Goal: Information Seeking & Learning: Learn about a topic

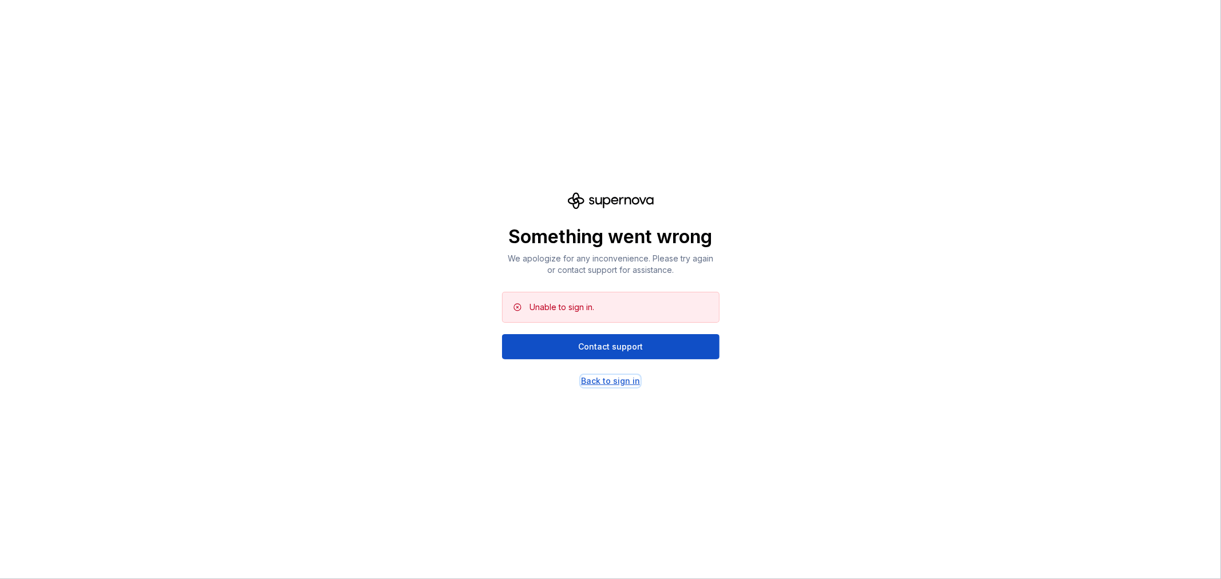
click at [630, 384] on div "Back to sign in" at bounding box center [610, 380] width 59 height 11
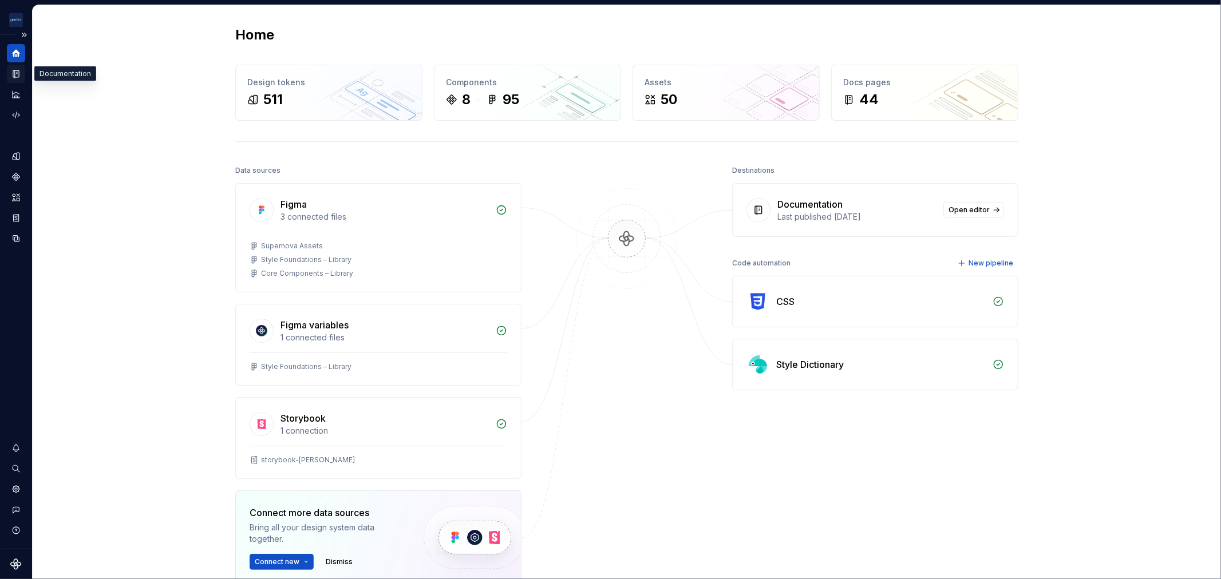
click at [14, 70] on icon "Documentation" at bounding box center [16, 73] width 6 height 7
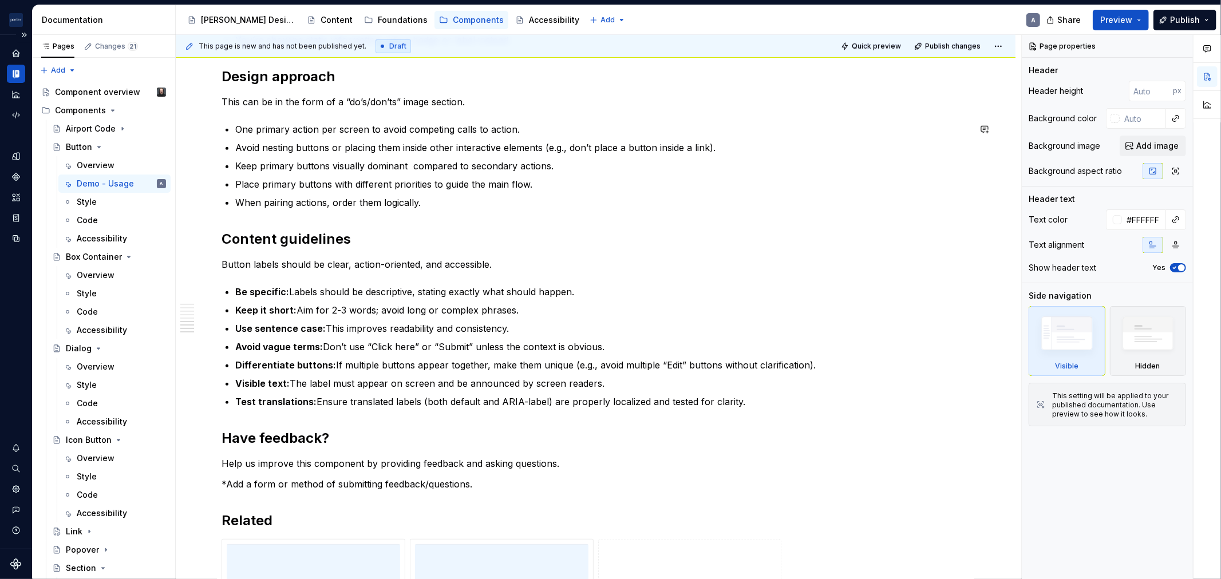
scroll to position [953, 0]
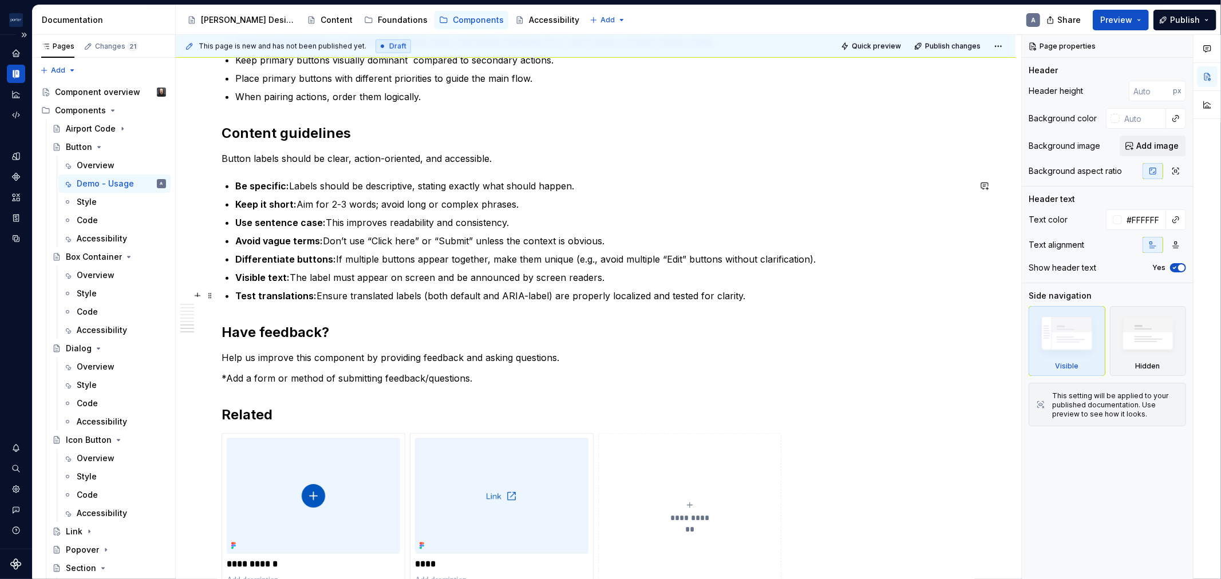
click at [742, 298] on p "Test translations: Ensure translated labels (both default and ARIA-label) are p…" at bounding box center [602, 296] width 734 height 14
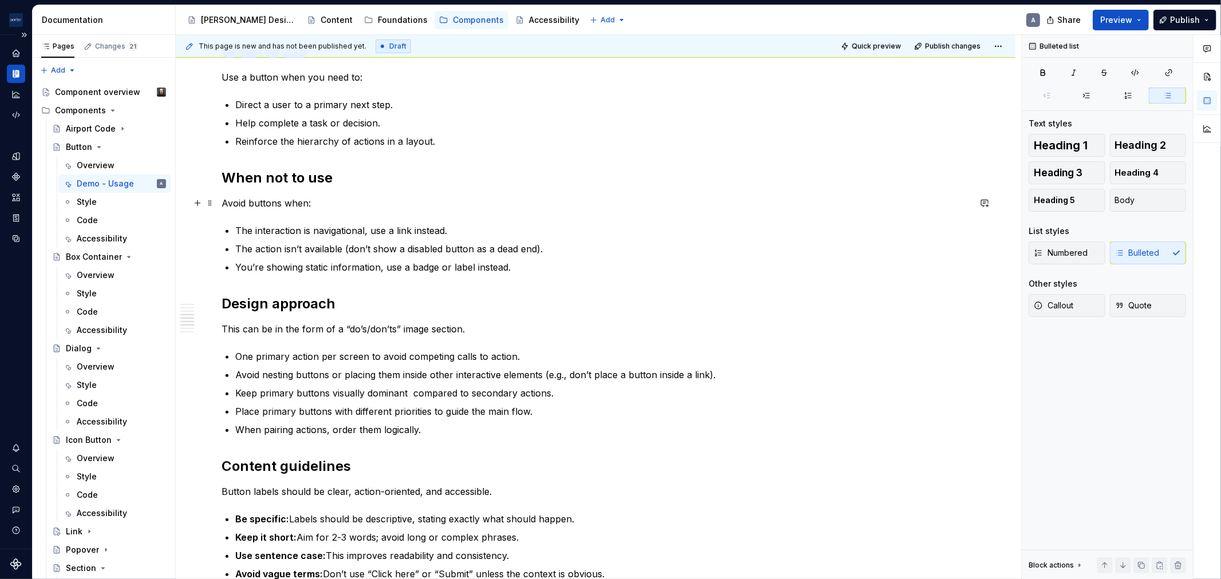
scroll to position [636, 0]
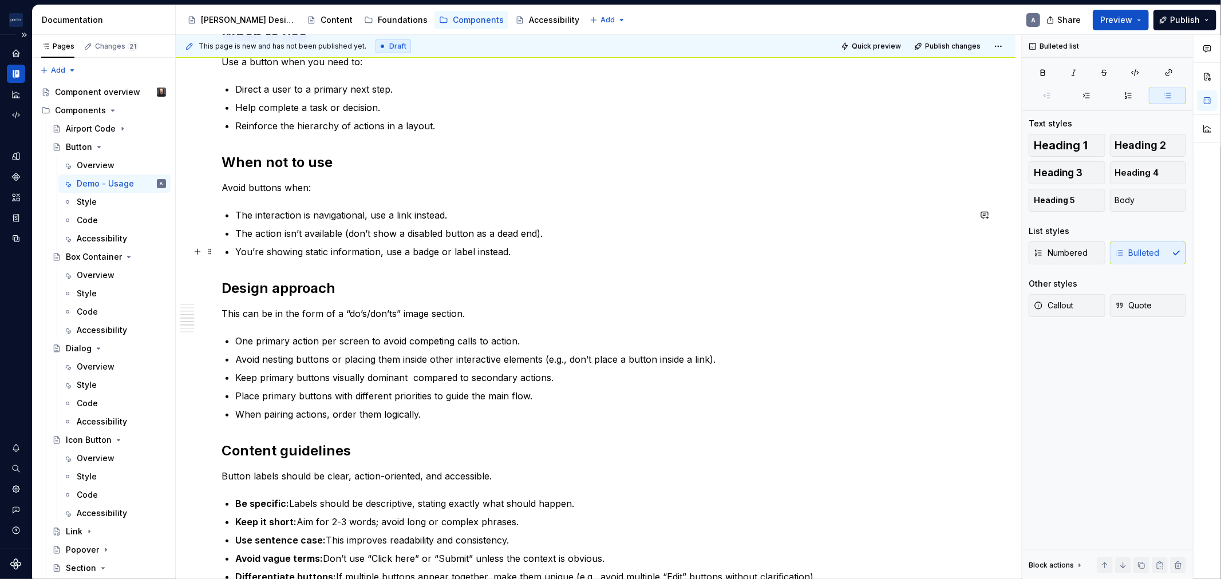
click at [569, 243] on ul "The interaction is navigational, use a link instead. The action isn’t available…" at bounding box center [602, 233] width 734 height 50
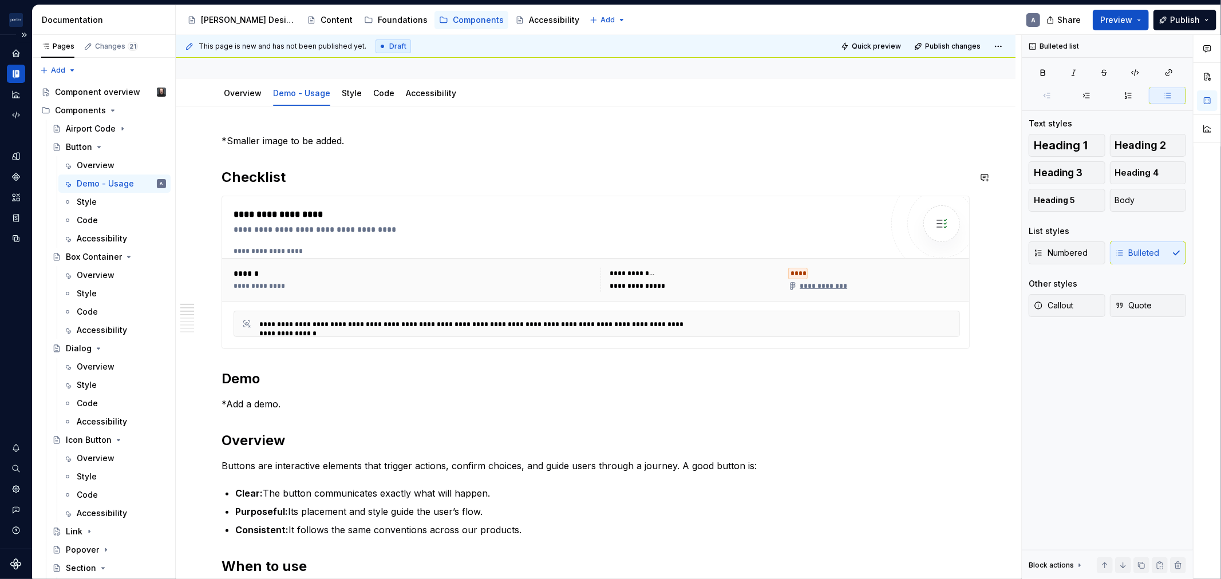
scroll to position [0, 0]
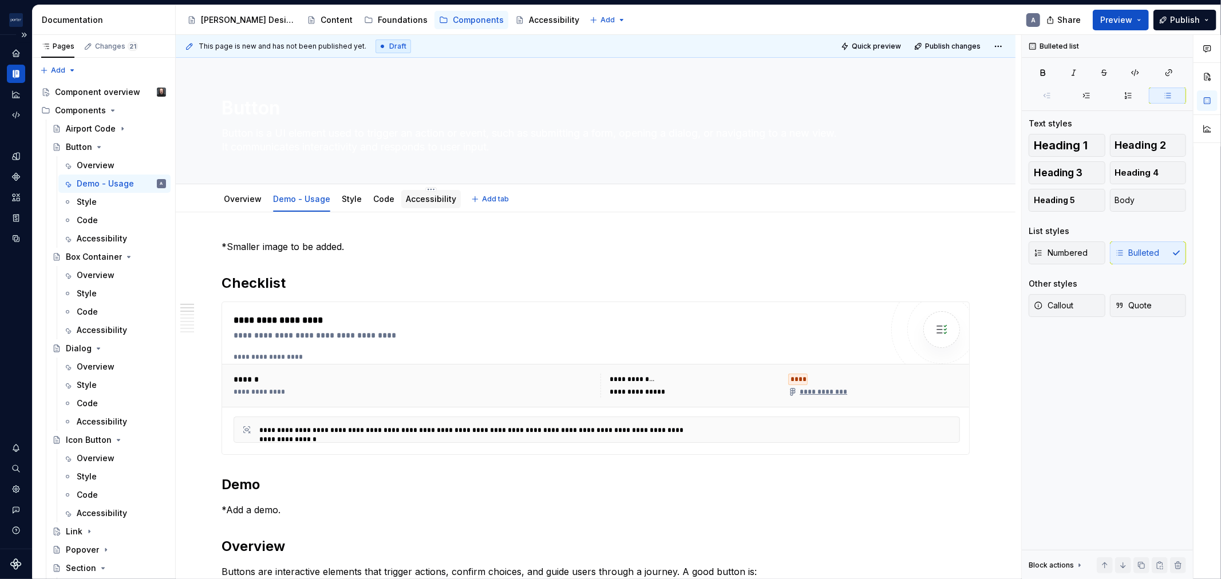
click at [424, 192] on div "Accessibility" at bounding box center [431, 199] width 50 height 14
click at [427, 202] on link "Accessibility" at bounding box center [431, 199] width 50 height 10
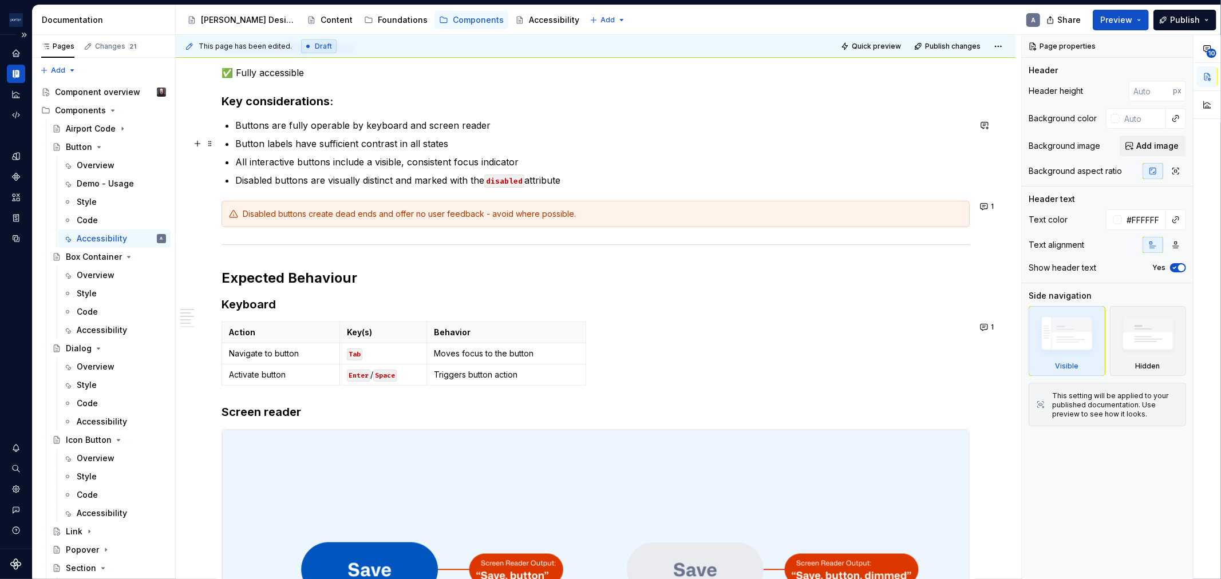
scroll to position [212, 0]
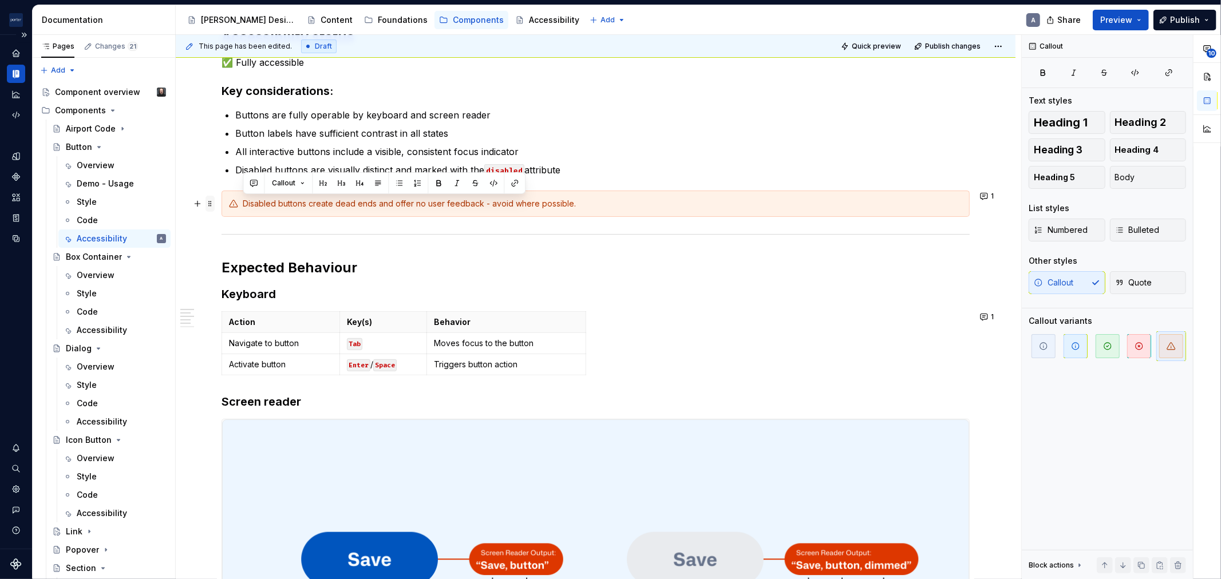
drag, startPoint x: 594, startPoint y: 208, endPoint x: 208, endPoint y: 206, distance: 385.8
click at [221, 206] on div "**********" at bounding box center [595, 511] width 748 height 966
copy div "Disabled buttons create dead ends and offer no user feedback - avoid where poss…"
click at [656, 157] on p "All interactive buttons include a visible, consistent focus indicator" at bounding box center [602, 152] width 734 height 14
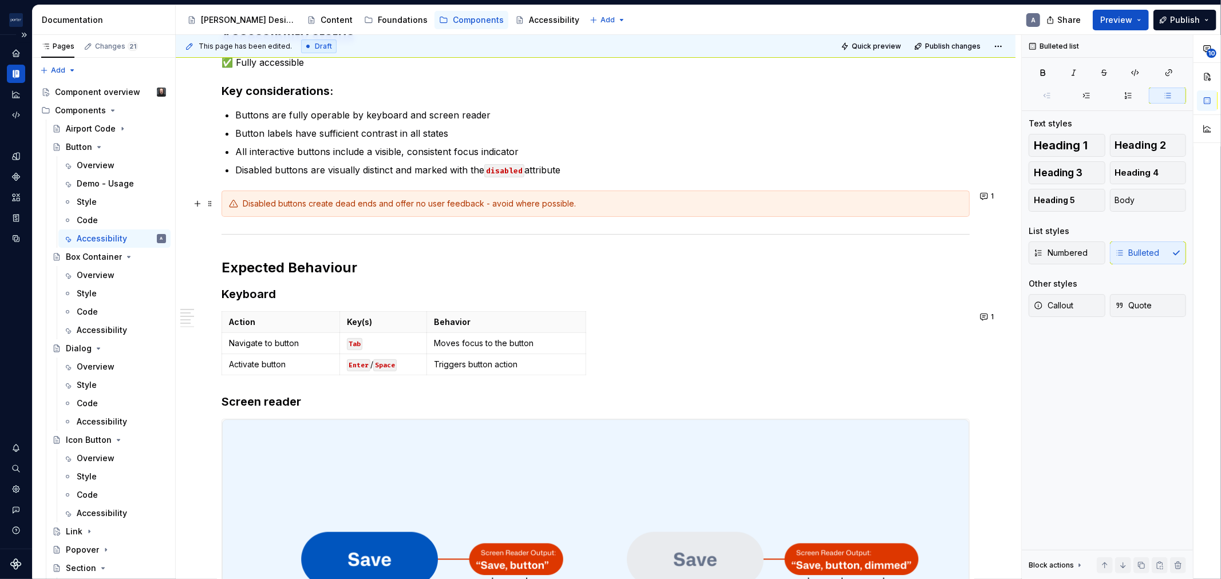
click at [596, 204] on div "Disabled buttons create dead ends and offer no user feedback - avoid where poss…" at bounding box center [602, 203] width 719 height 11
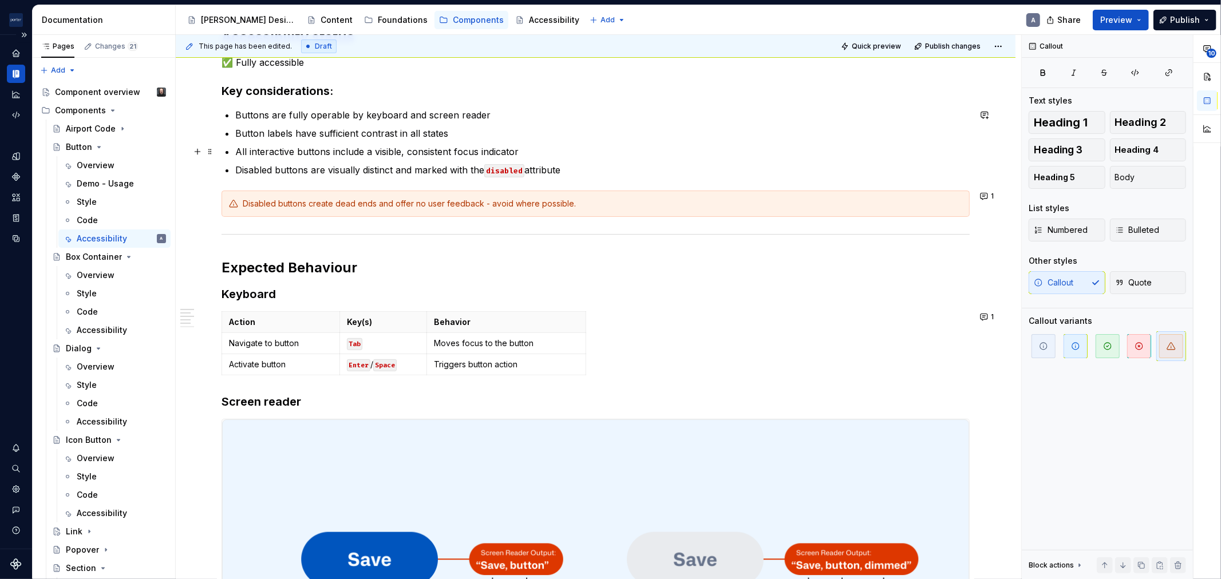
click at [584, 142] on ul "Buttons are fully operable by keyboard and screen reader Button labels have suf…" at bounding box center [602, 142] width 734 height 69
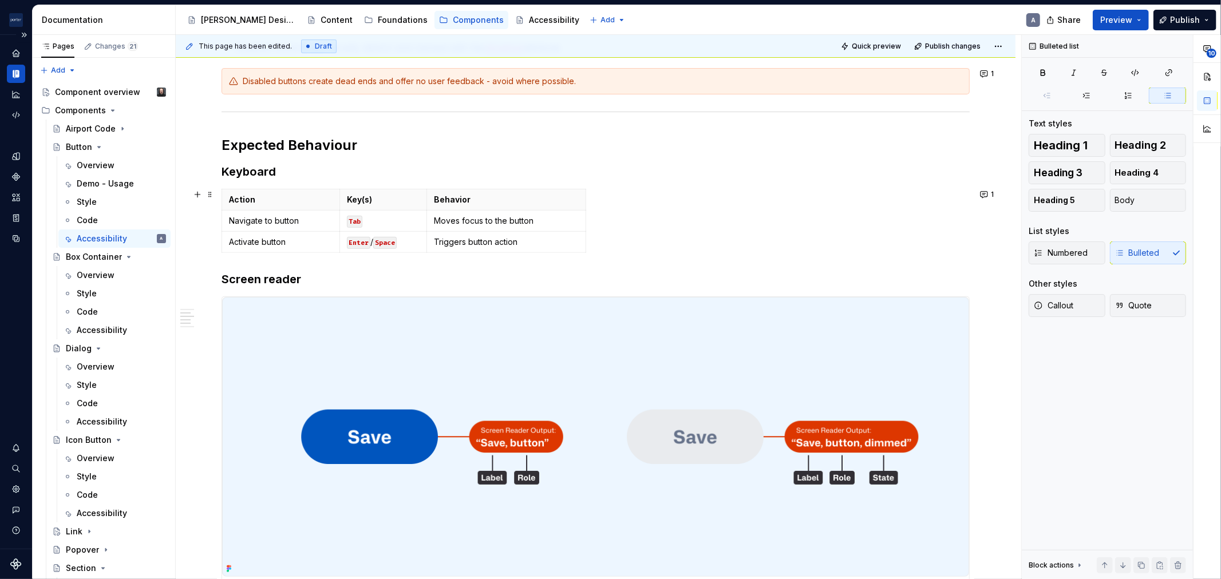
scroll to position [0, 0]
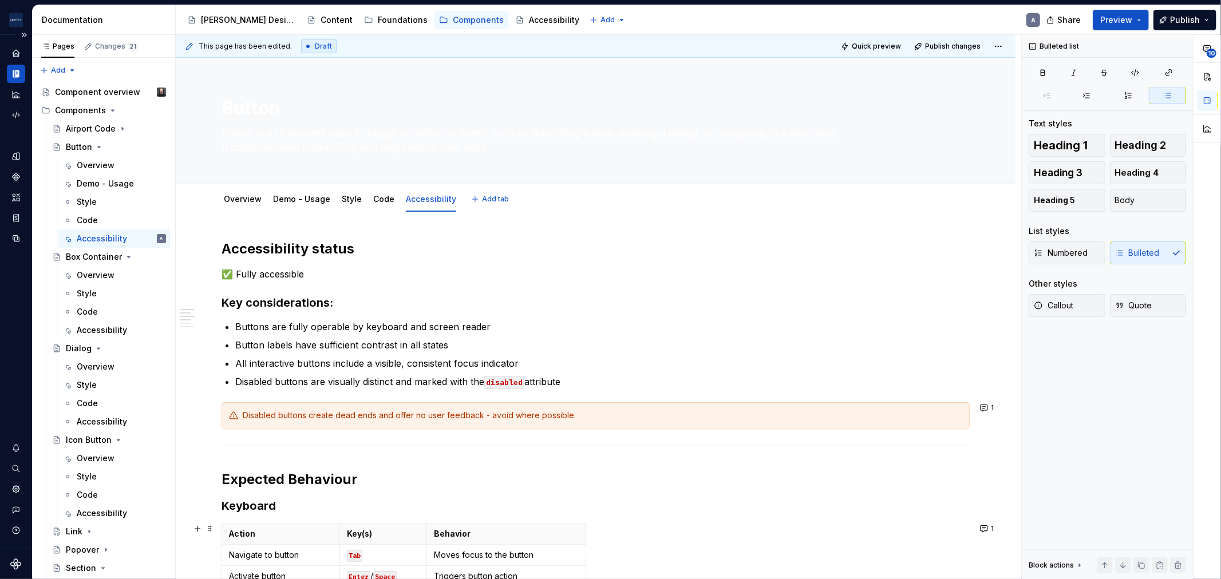
type textarea "*"
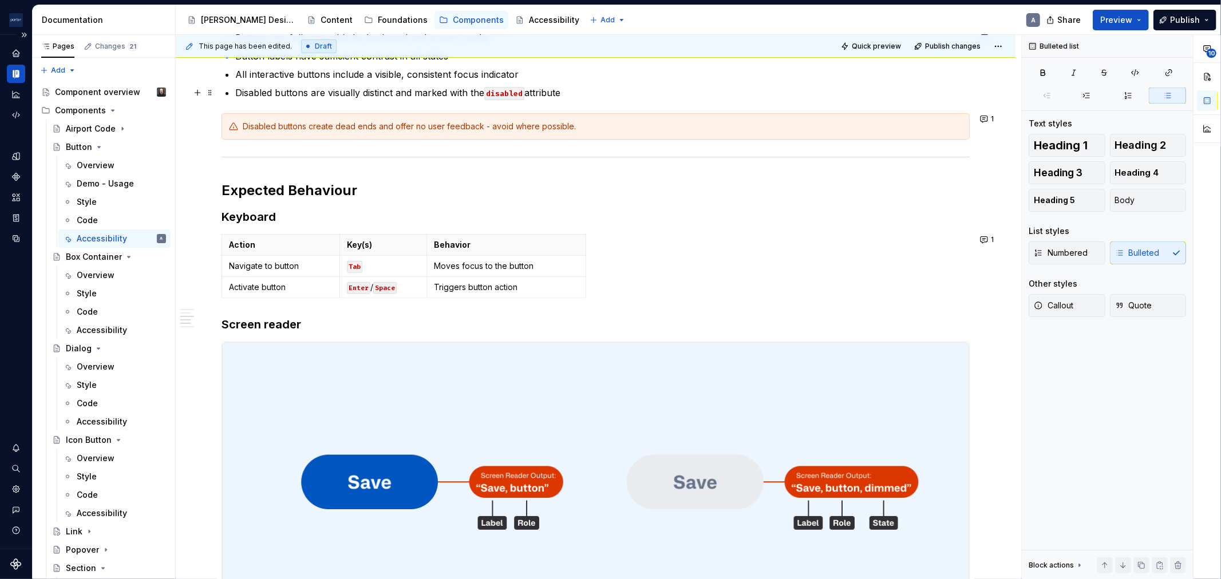
scroll to position [318, 0]
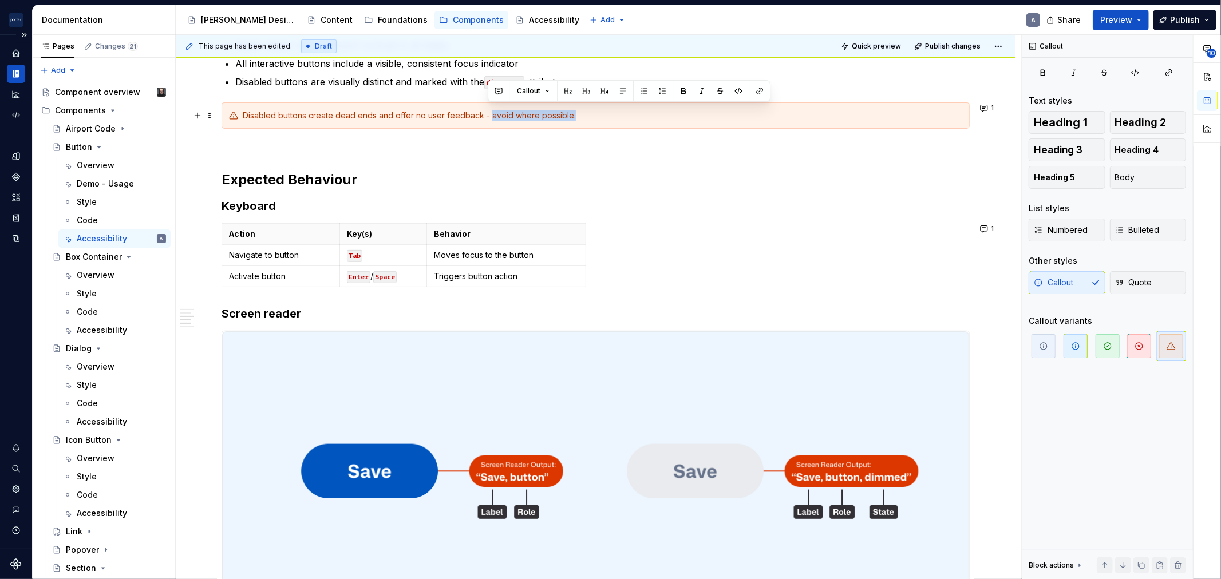
drag, startPoint x: 569, startPoint y: 98, endPoint x: 487, endPoint y: 90, distance: 82.2
click at [487, 90] on div "**********" at bounding box center [595, 416] width 748 height 952
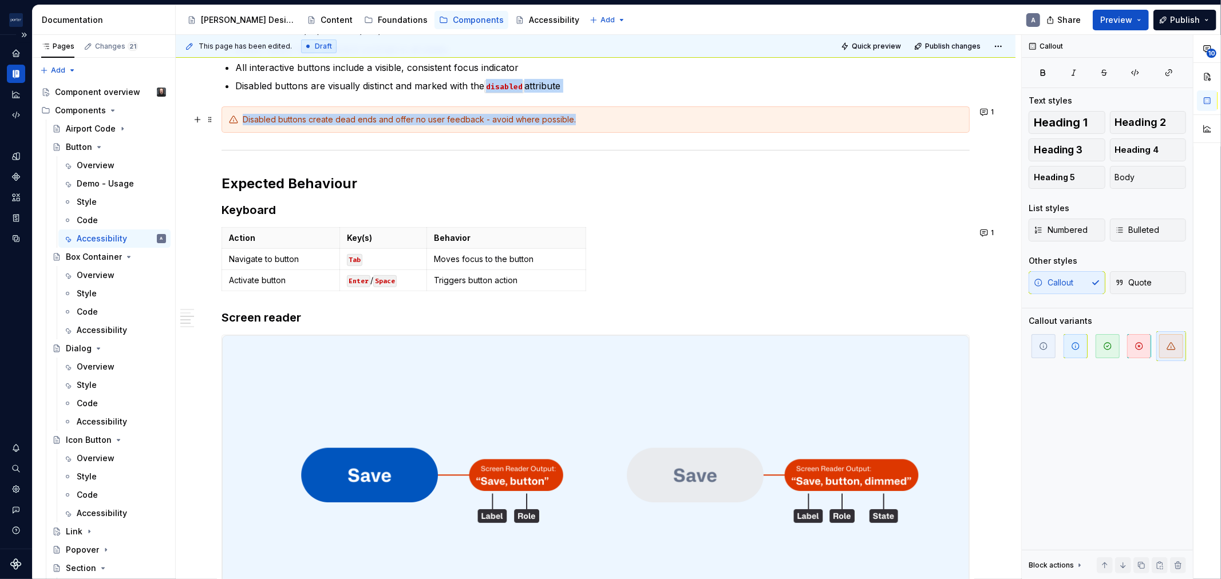
click at [622, 106] on div "Disabled buttons create dead ends and offer no user feedback - avoid where poss…" at bounding box center [595, 119] width 748 height 26
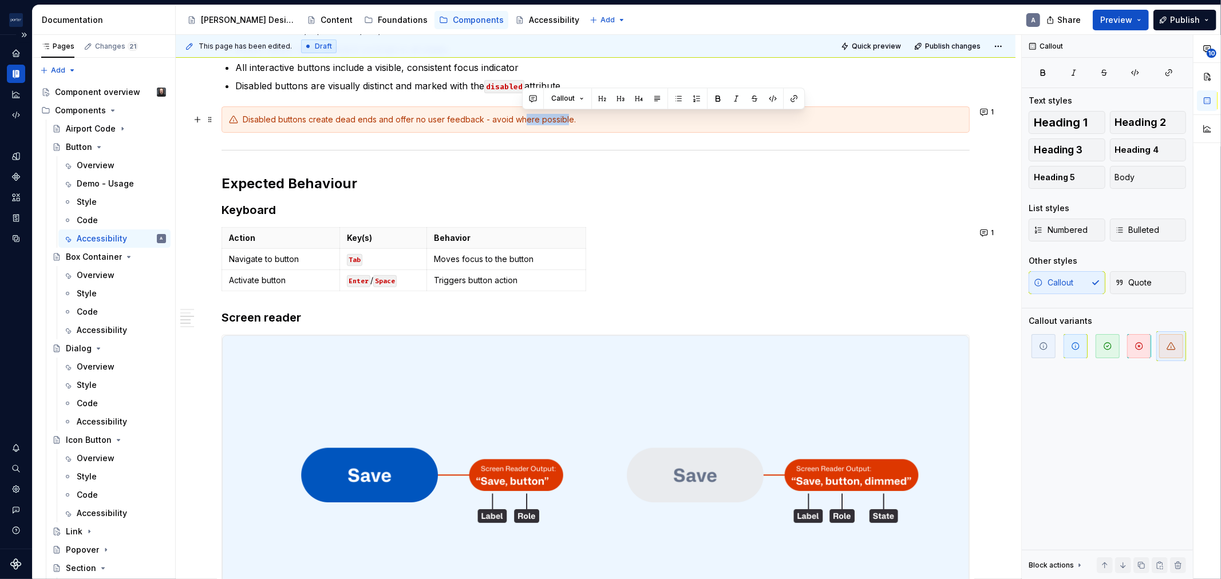
drag, startPoint x: 564, startPoint y: 117, endPoint x: 521, endPoint y: 116, distance: 42.9
click at [521, 116] on div "Disabled buttons create dead ends and offer no user feedback - avoid where poss…" at bounding box center [602, 119] width 719 height 11
click at [570, 117] on div "Disabled buttons create dead ends and offer no user feedback - avoid where poss…" at bounding box center [602, 119] width 719 height 11
drag, startPoint x: 568, startPoint y: 118, endPoint x: 485, endPoint y: 118, distance: 82.4
click at [485, 118] on div "Disabled buttons create dead ends and offer no user feedback - avoid where poss…" at bounding box center [602, 119] width 719 height 11
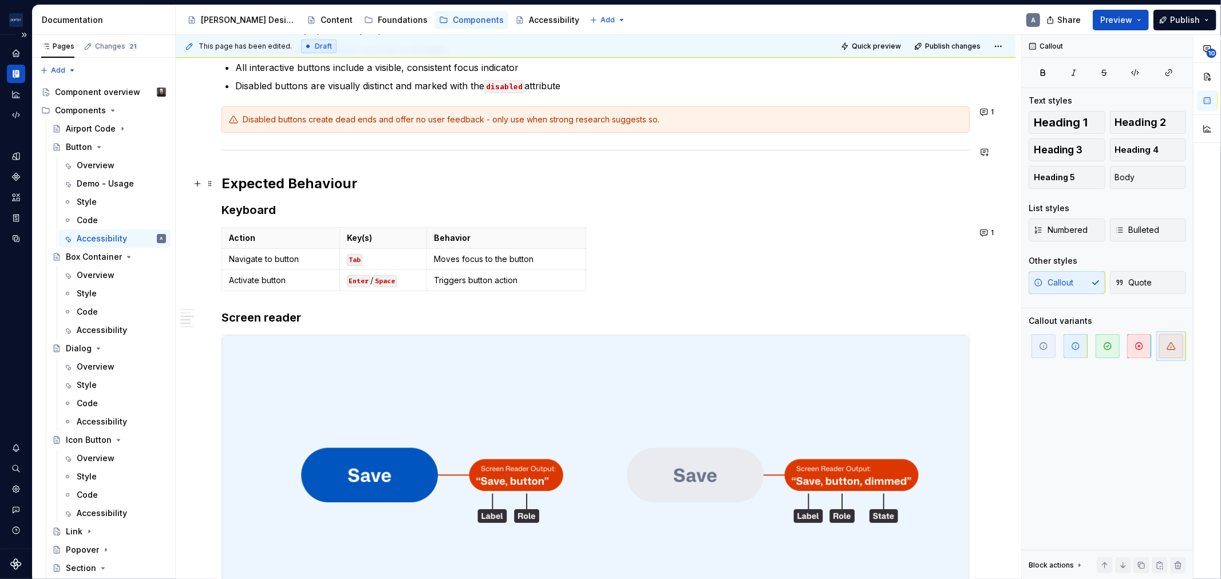
click at [650, 189] on h2 "Expected Behaviour" at bounding box center [595, 184] width 748 height 18
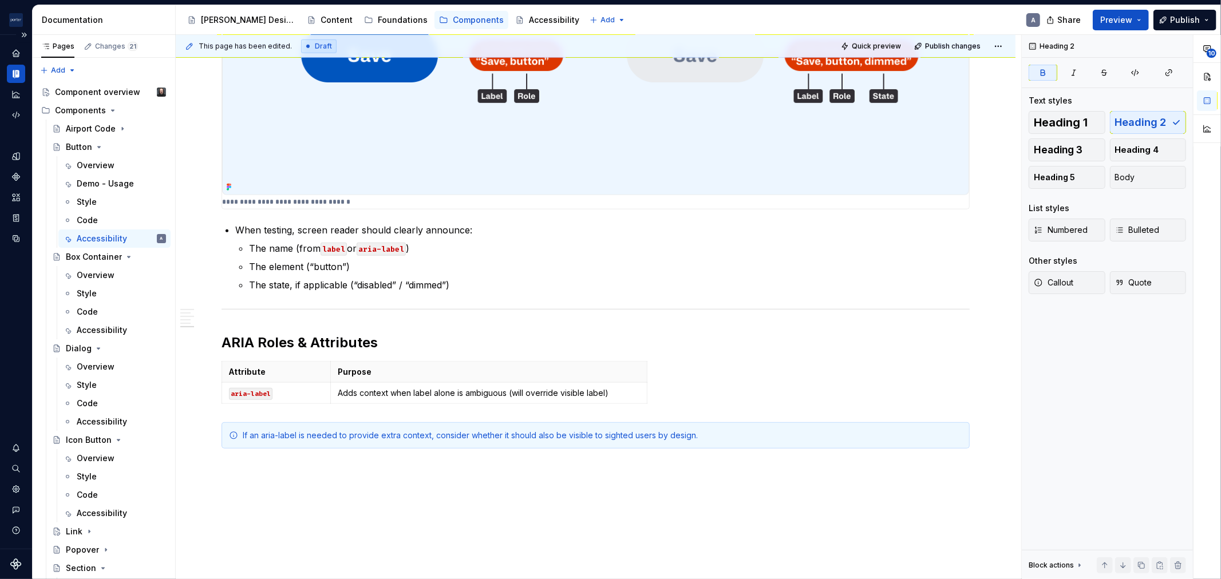
scroll to position [720, 0]
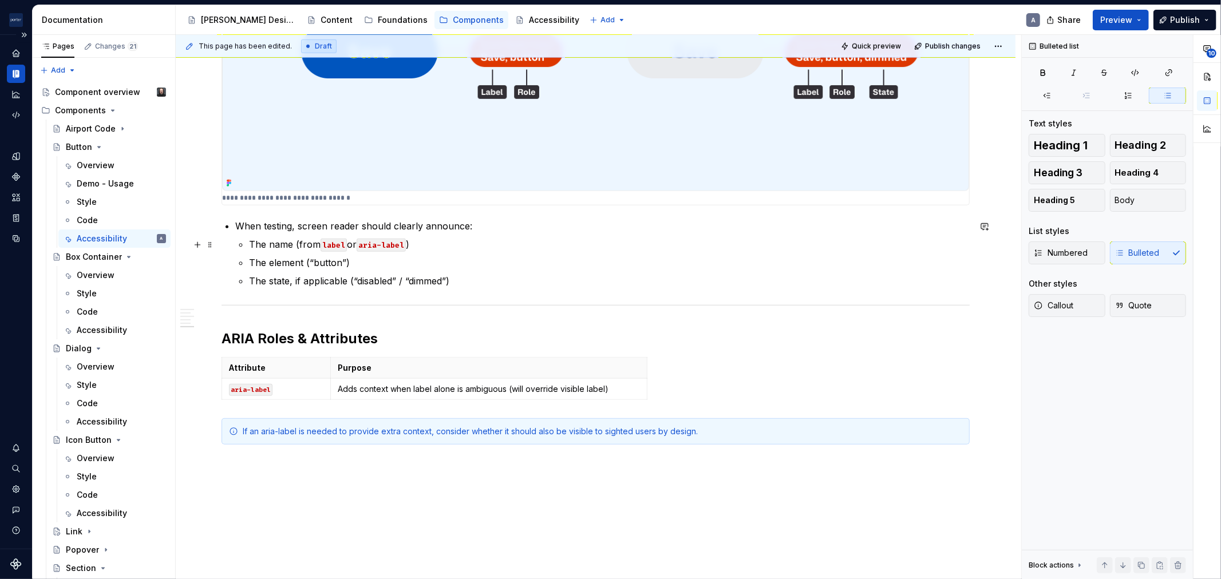
click at [448, 238] on p "The name (from label or aria-label )" at bounding box center [609, 245] width 721 height 14
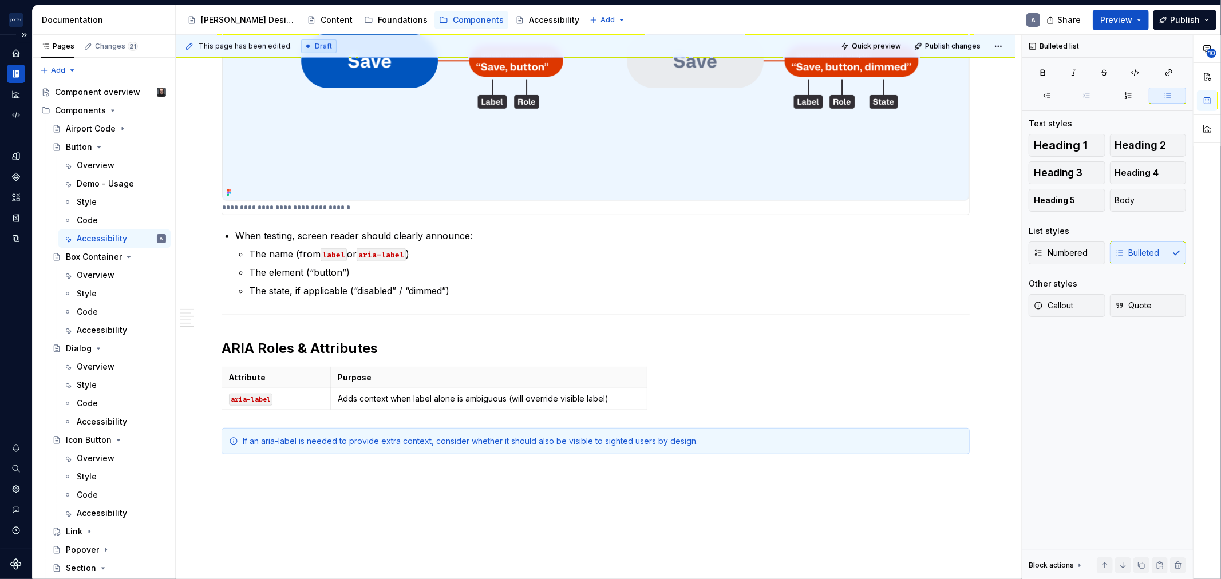
scroll to position [800, 0]
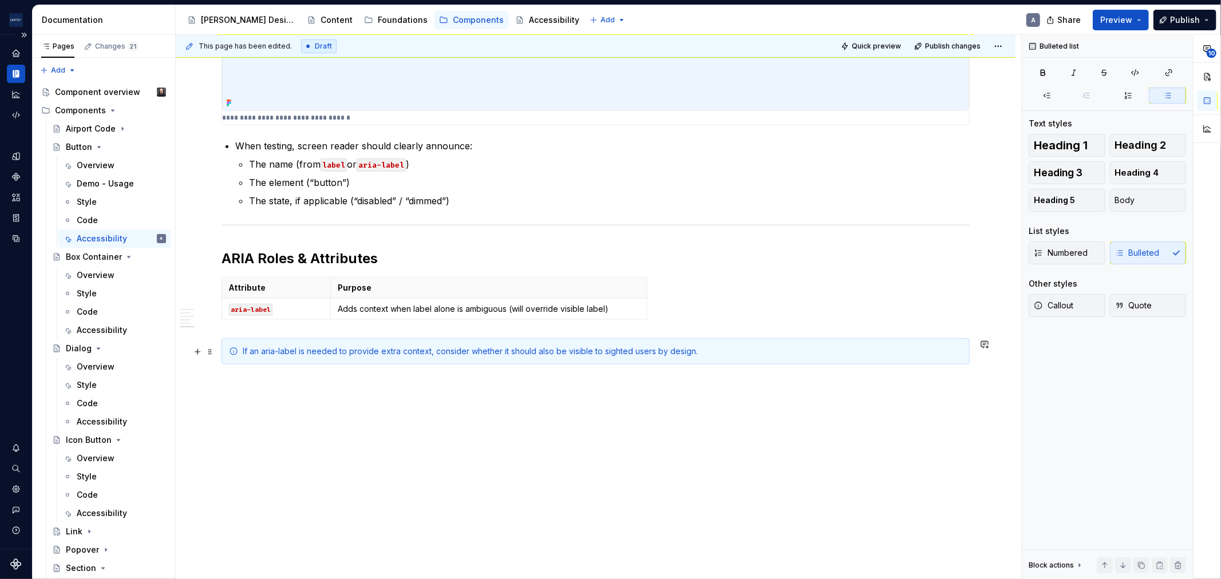
click at [255, 347] on div "If an aria-label is needed to provide extra context, consider whether it should…" at bounding box center [602, 351] width 719 height 11
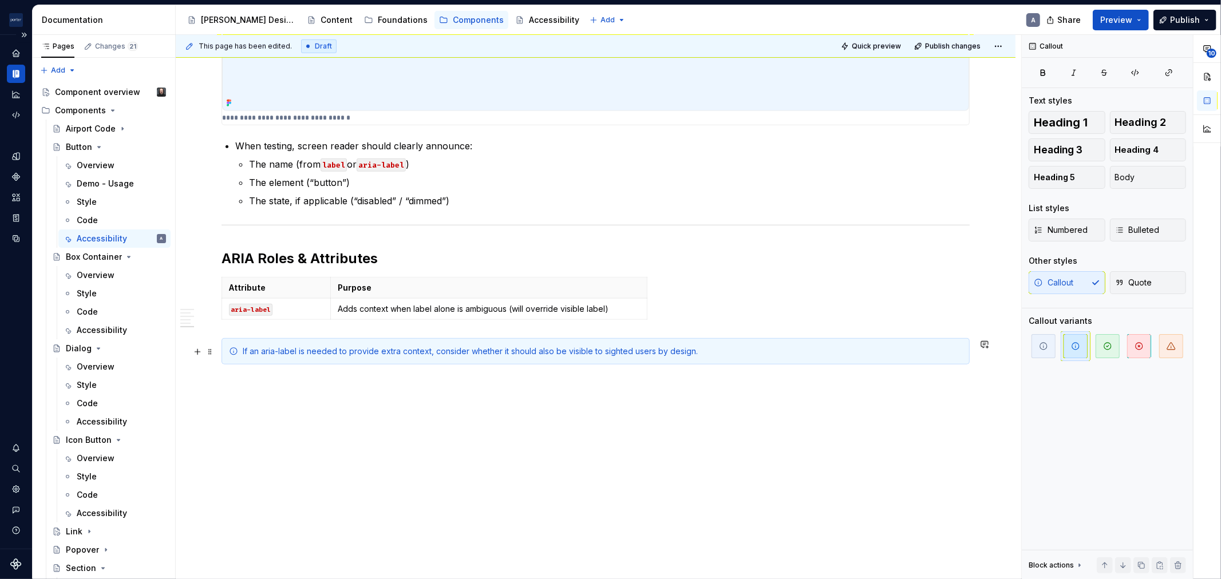
click at [250, 351] on div "If an aria-label is needed to provide extra context, consider whether it should…" at bounding box center [602, 351] width 719 height 11
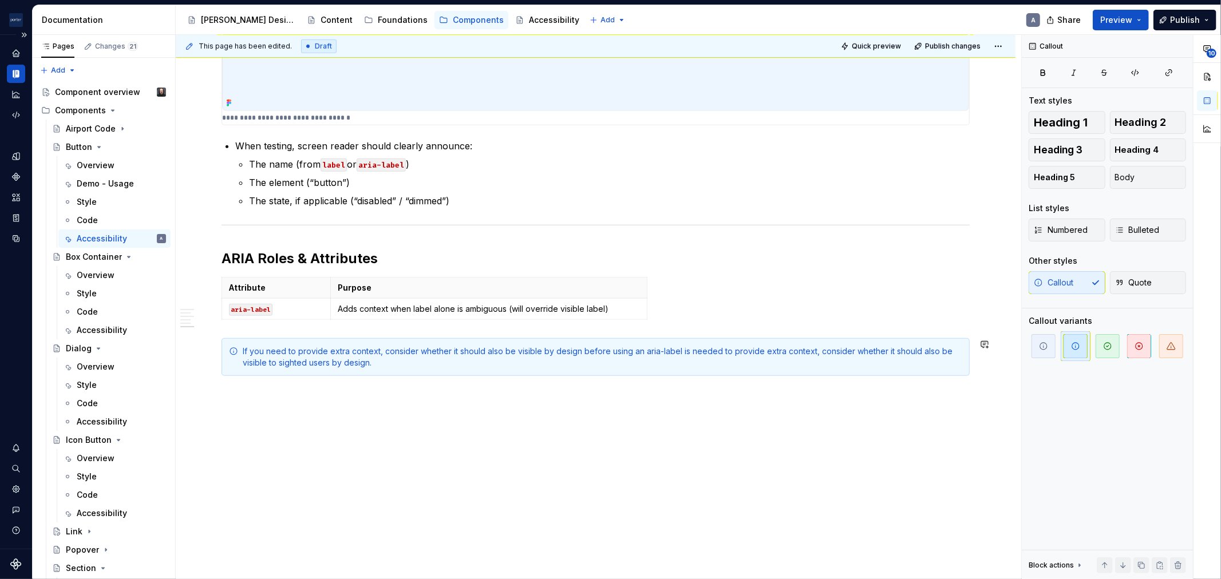
click at [653, 357] on div "If you need to provide extra context, consider whether it should also be visibl…" at bounding box center [602, 357] width 719 height 23
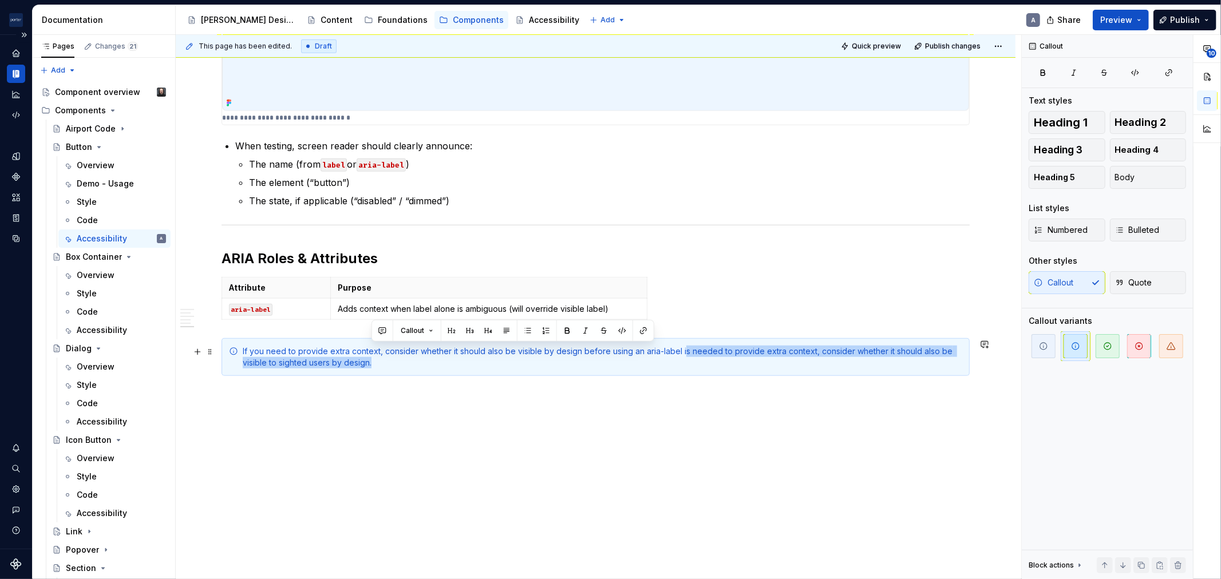
drag, startPoint x: 682, startPoint y: 350, endPoint x: 715, endPoint y: 358, distance: 34.7
click at [715, 358] on div "If you need to provide extra context, consider whether it should also be visibl…" at bounding box center [602, 357] width 719 height 23
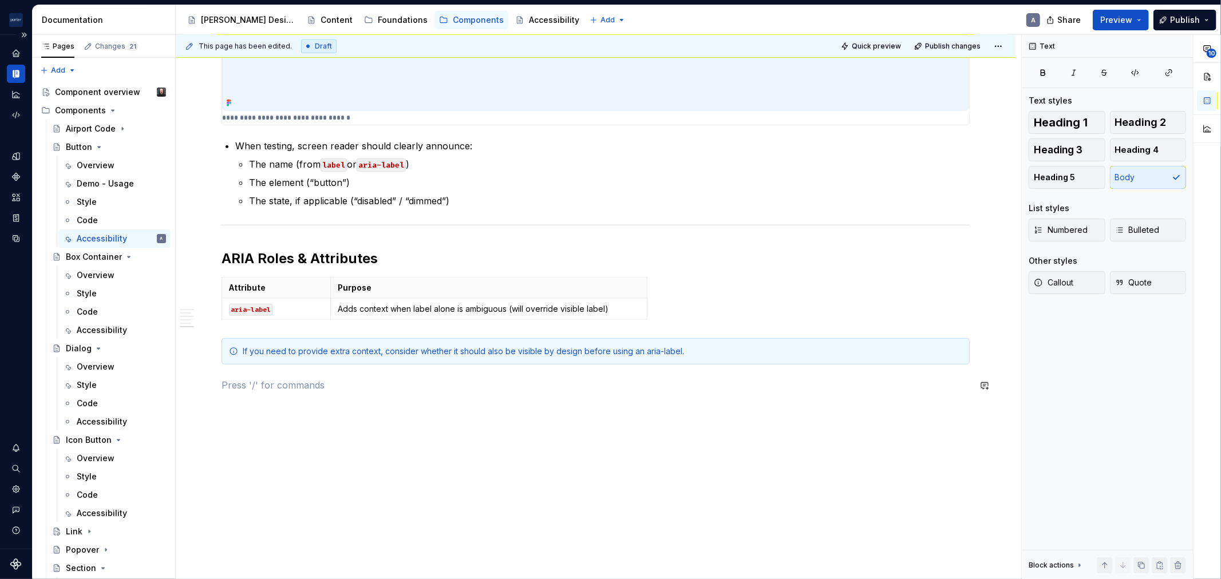
click at [378, 350] on div "If you need to provide extra context, consider whether it should also be visibl…" at bounding box center [602, 351] width 719 height 11
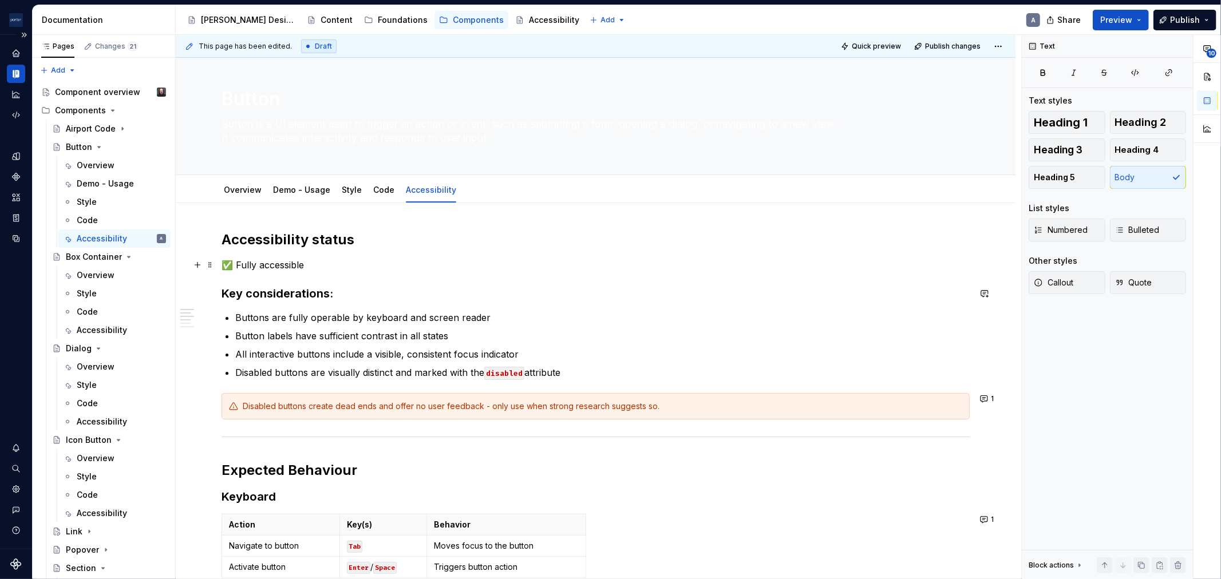
scroll to position [0, 0]
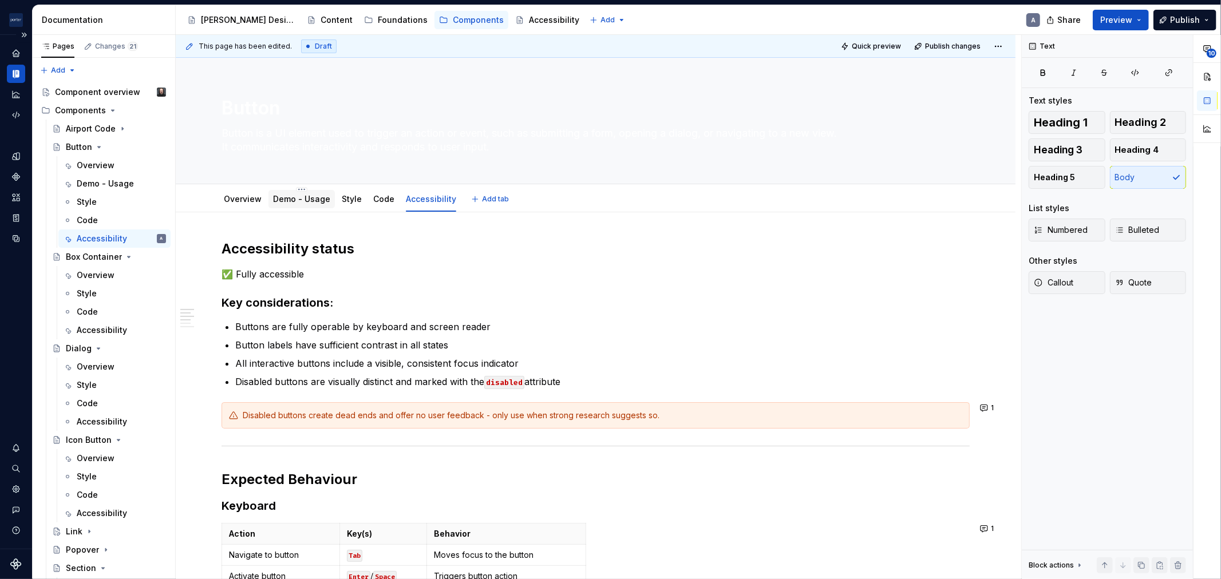
click at [302, 203] on link "Demo - Usage" at bounding box center [301, 199] width 57 height 10
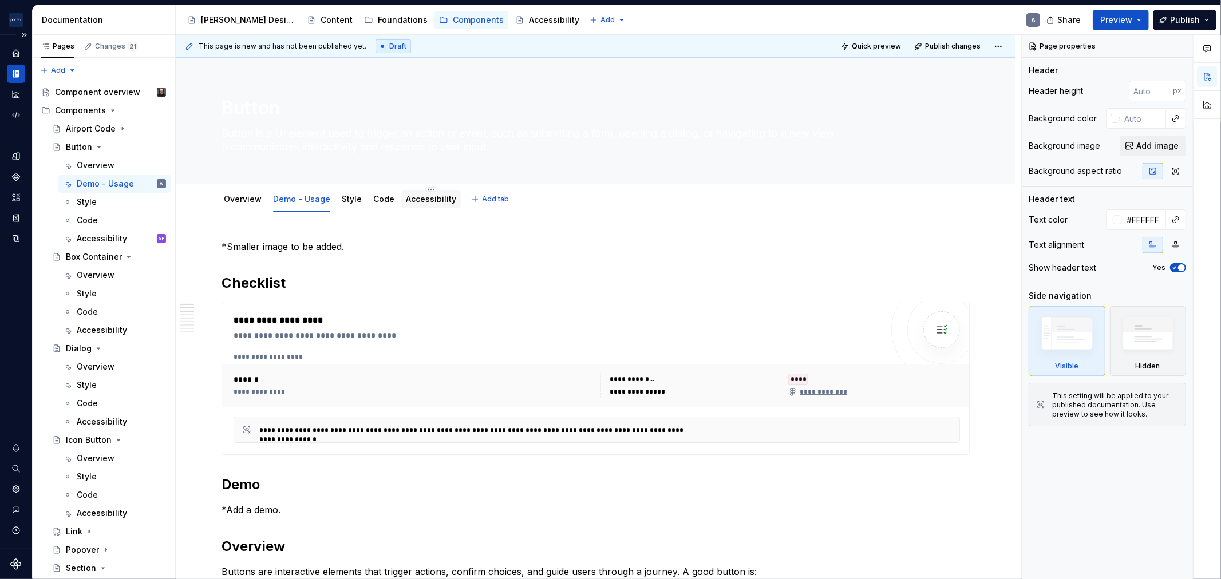
click at [427, 196] on link "Accessibility" at bounding box center [431, 199] width 50 height 10
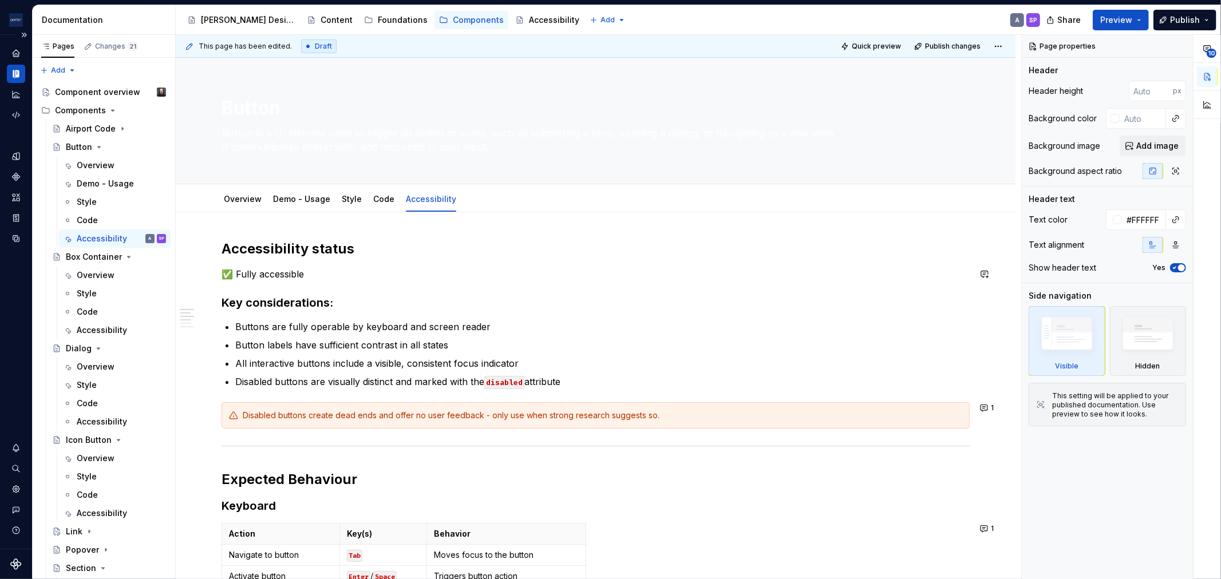
scroll to position [106, 0]
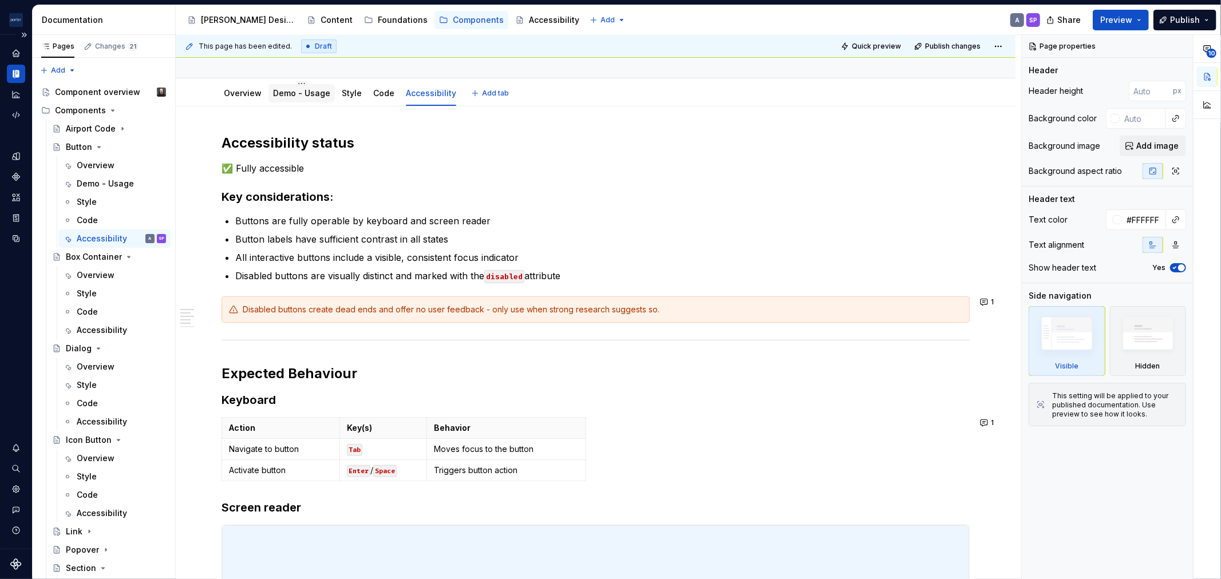
click at [290, 89] on link "Demo - Usage" at bounding box center [301, 93] width 57 height 10
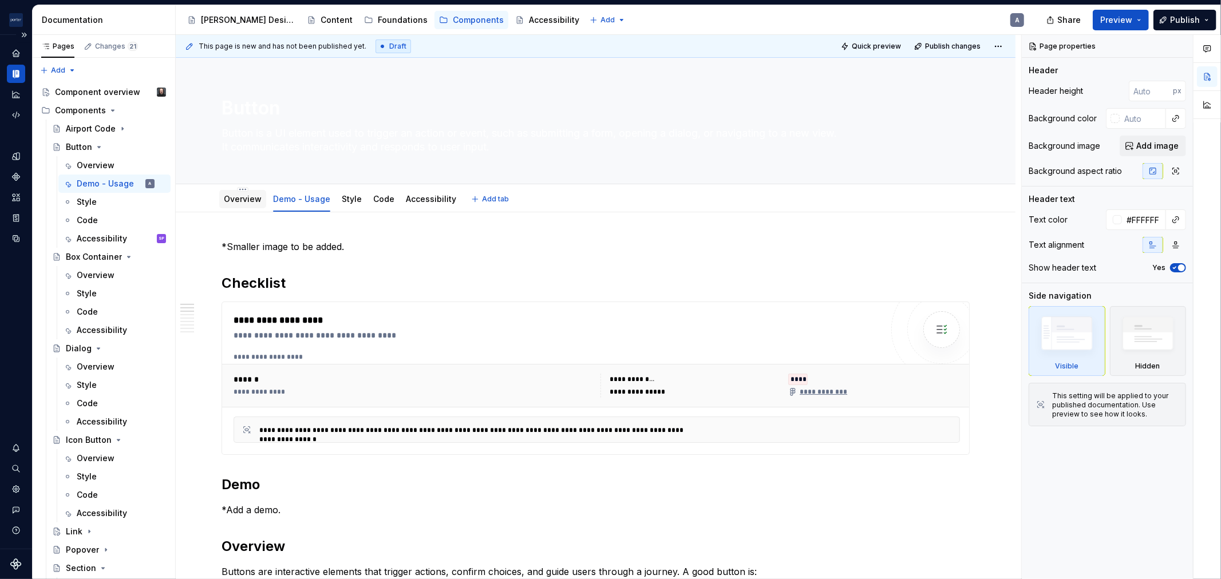
click at [244, 198] on link "Overview" at bounding box center [243, 199] width 38 height 10
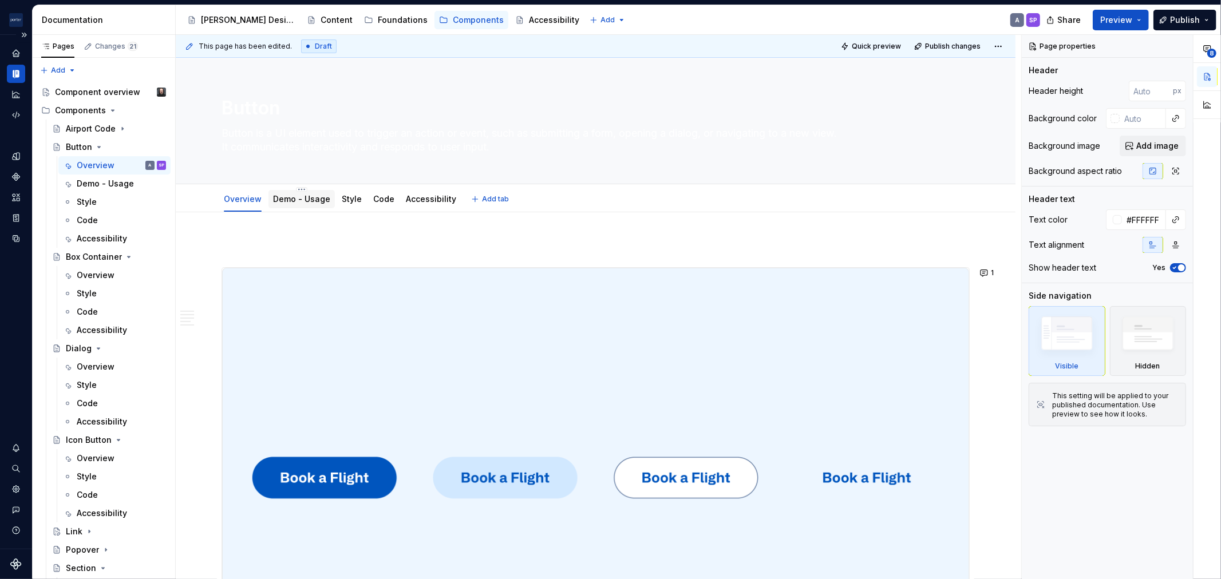
click at [280, 198] on link "Demo - Usage" at bounding box center [301, 199] width 57 height 10
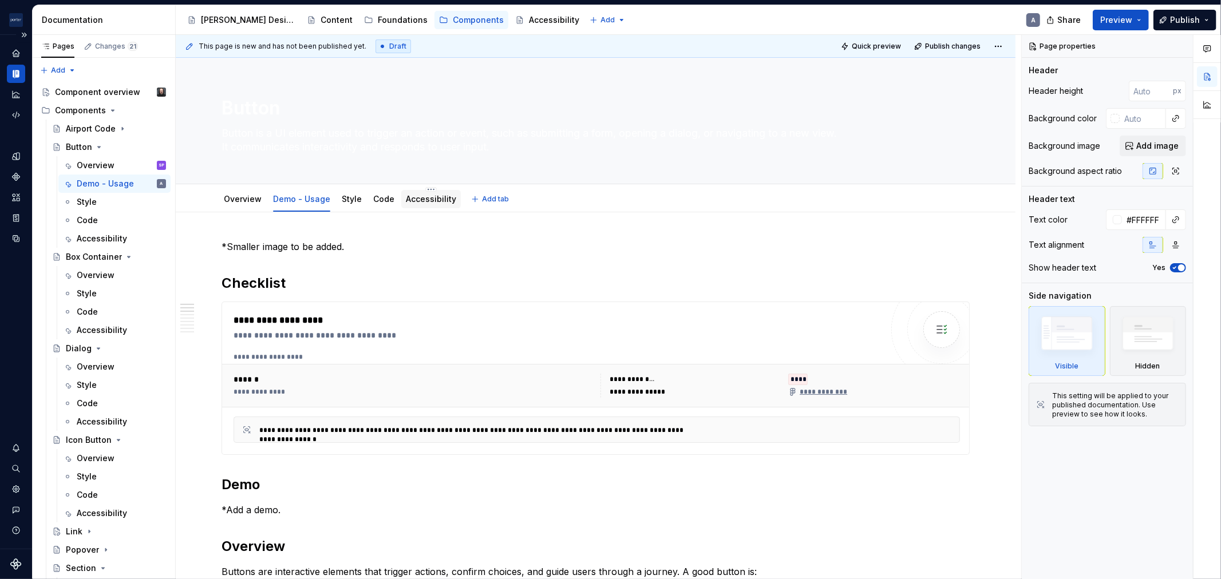
click at [417, 201] on link "Accessibility" at bounding box center [431, 199] width 50 height 10
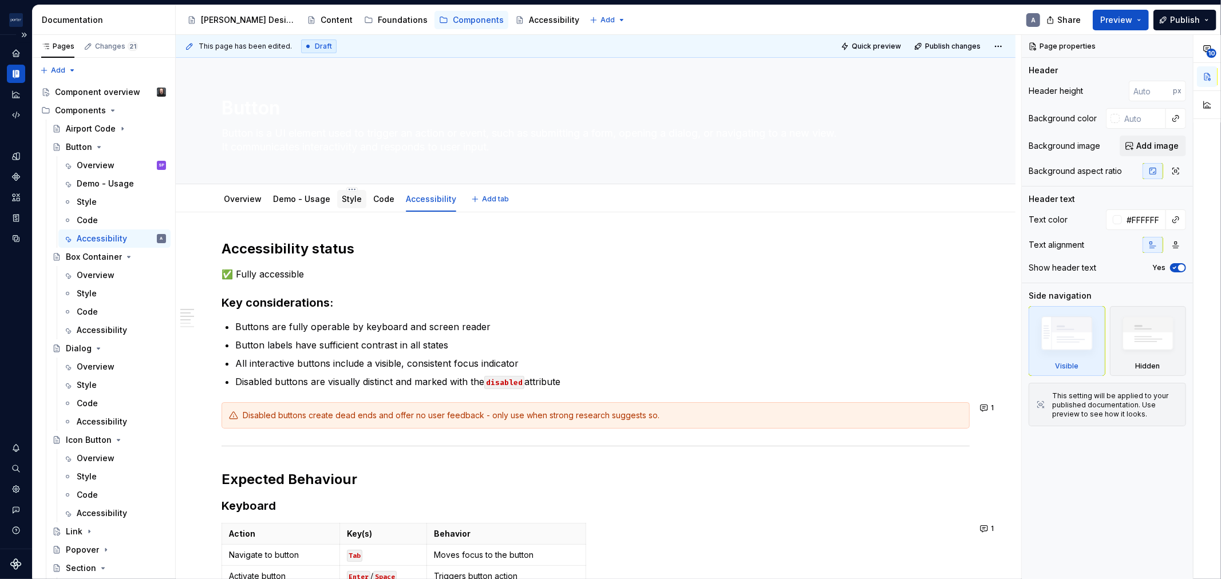
click at [345, 201] on link "Style" at bounding box center [352, 199] width 20 height 10
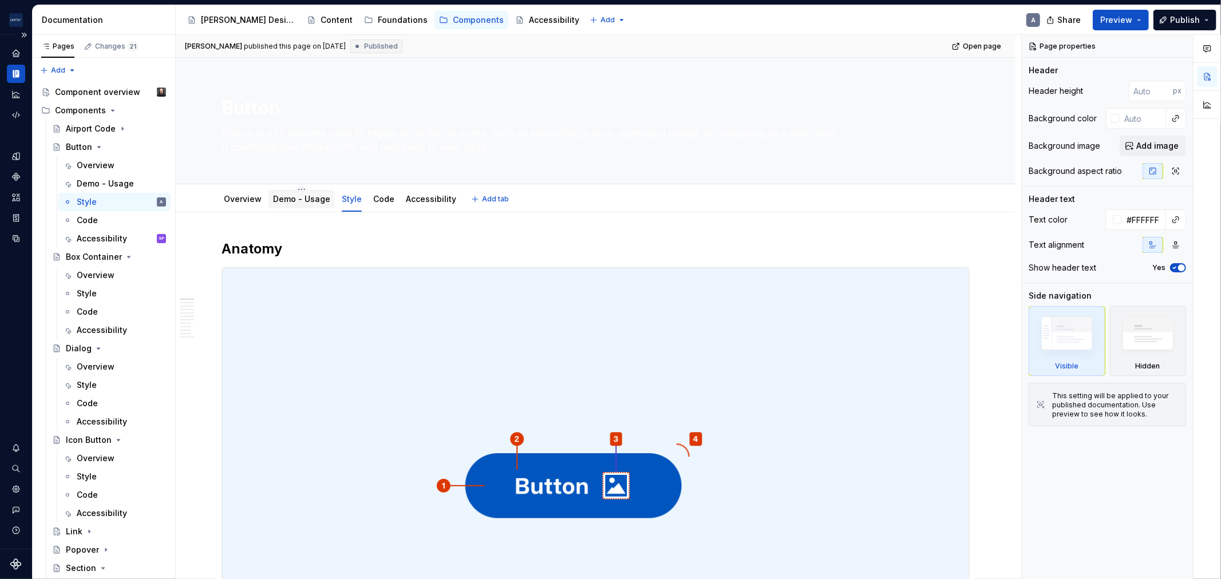
click at [321, 203] on link "Demo - Usage" at bounding box center [301, 199] width 57 height 10
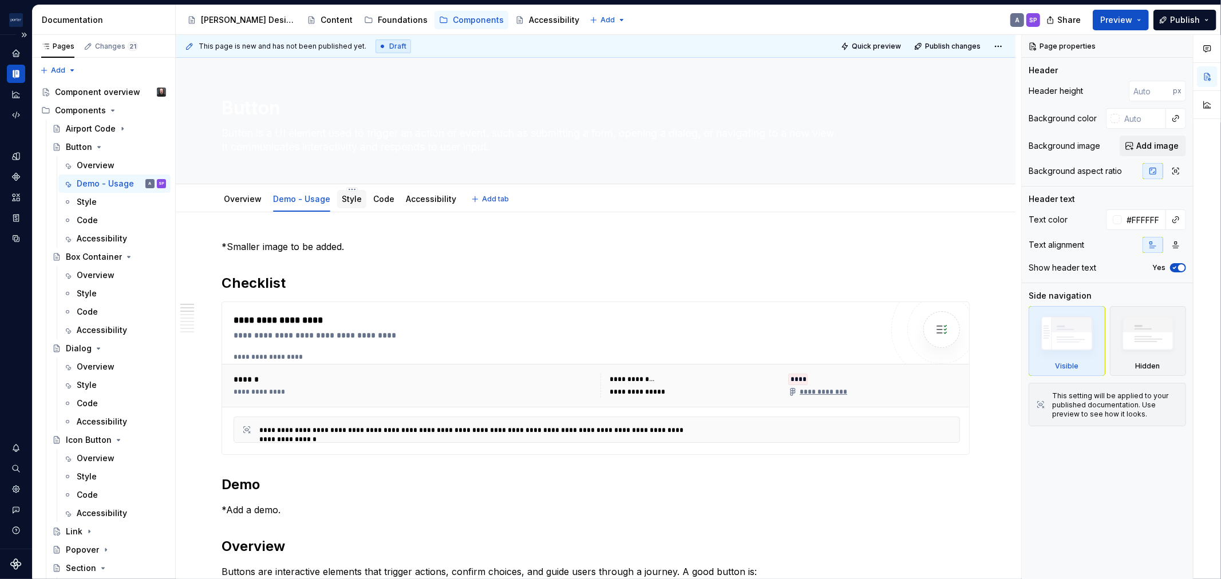
click at [337, 199] on div "Style" at bounding box center [351, 199] width 29 height 18
click at [353, 208] on div "Style" at bounding box center [351, 199] width 29 height 18
click at [342, 197] on link "Style" at bounding box center [352, 199] width 20 height 10
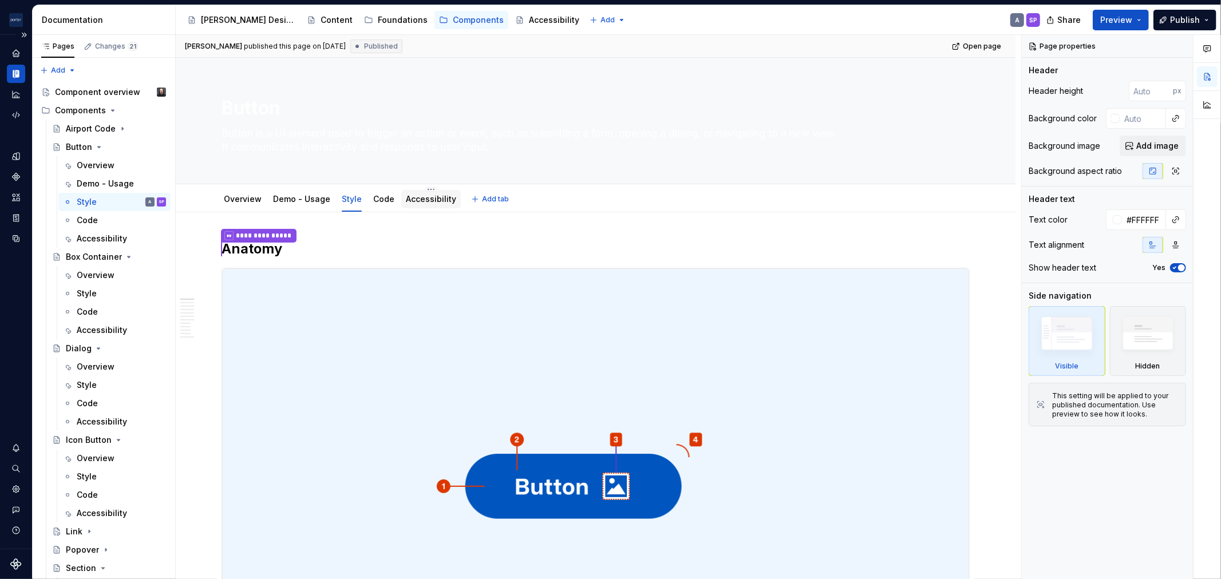
click at [413, 204] on div "Accessibility" at bounding box center [431, 198] width 50 height 11
click at [433, 200] on link "Accessibility" at bounding box center [431, 199] width 50 height 10
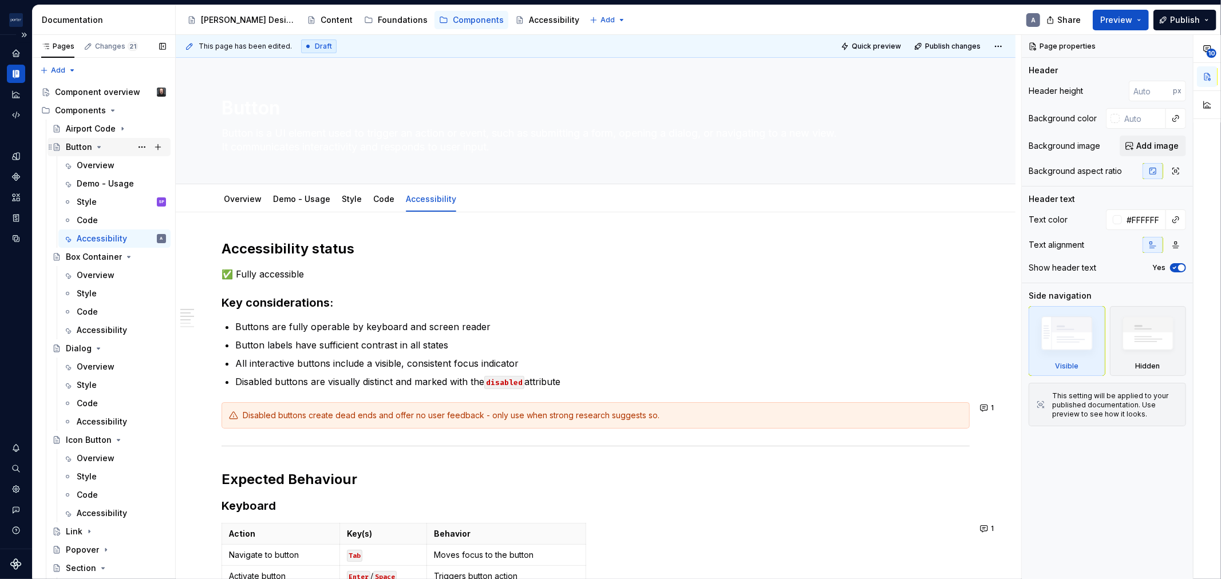
click at [94, 144] on icon "Page tree" at bounding box center [98, 147] width 9 height 9
click at [82, 110] on div "Components" at bounding box center [80, 110] width 51 height 11
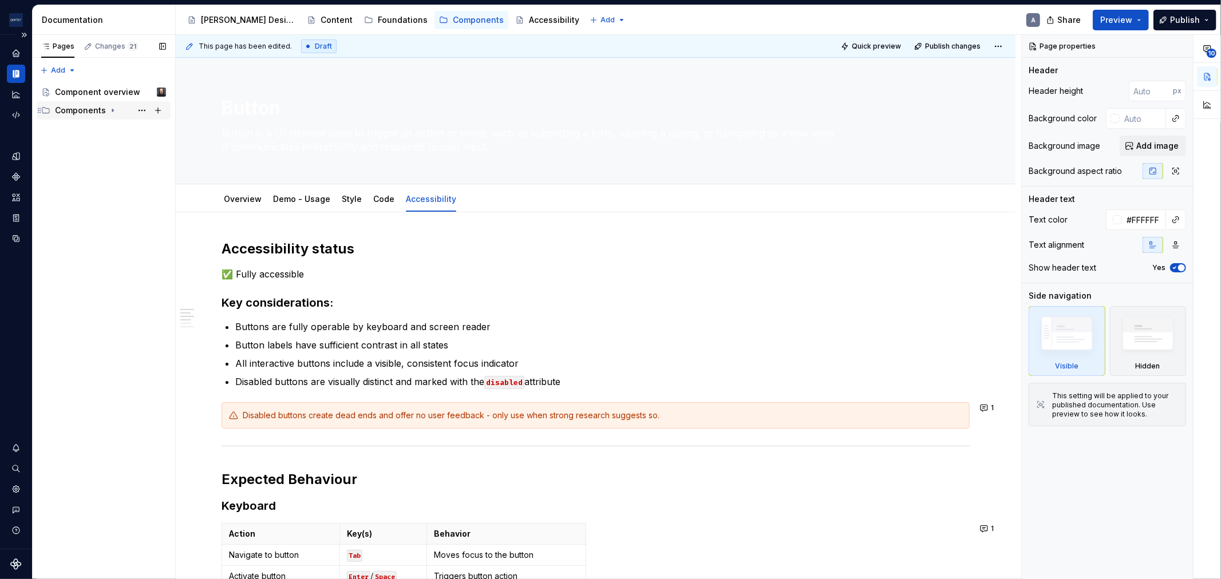
click at [82, 110] on div "Components" at bounding box center [80, 110] width 51 height 11
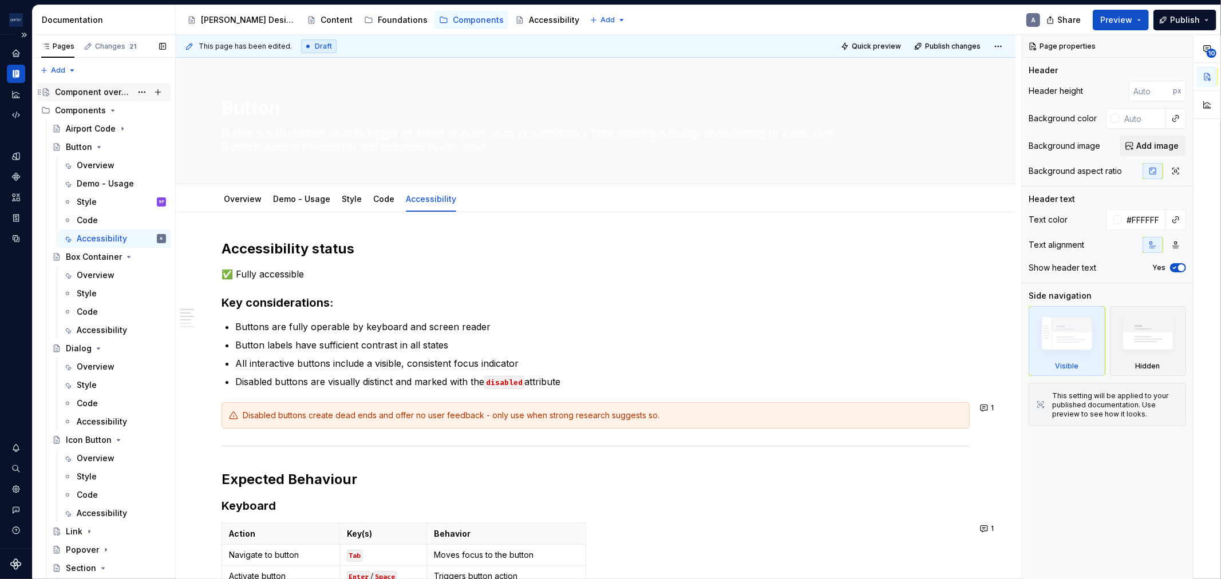
click at [106, 86] on div "Component overview" at bounding box center [93, 91] width 77 height 11
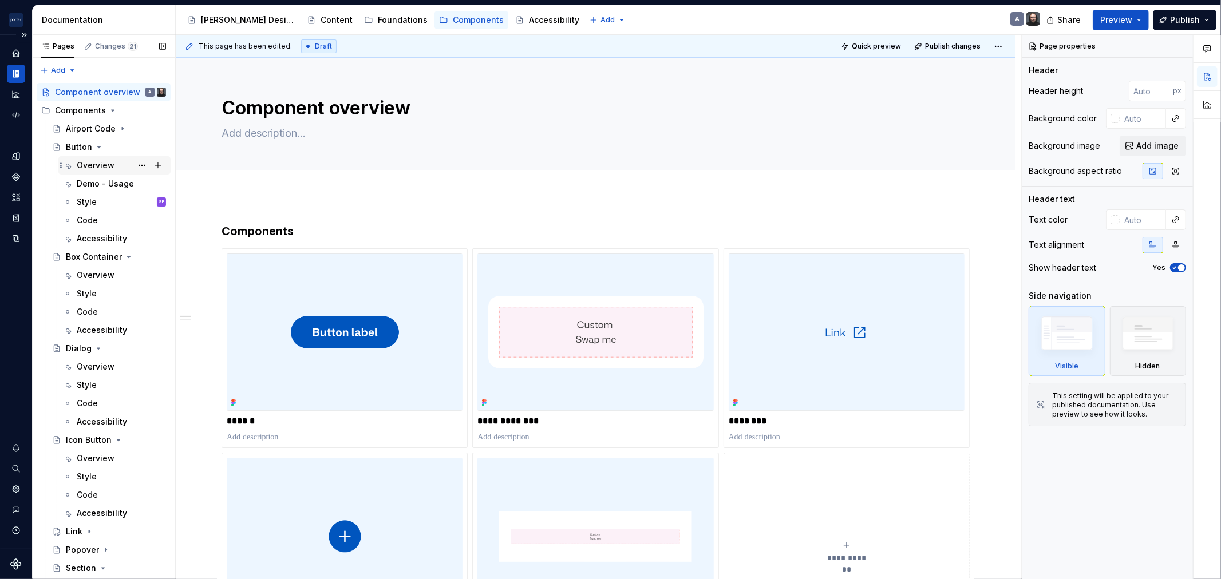
click at [82, 171] on div "Overview" at bounding box center [96, 165] width 38 height 11
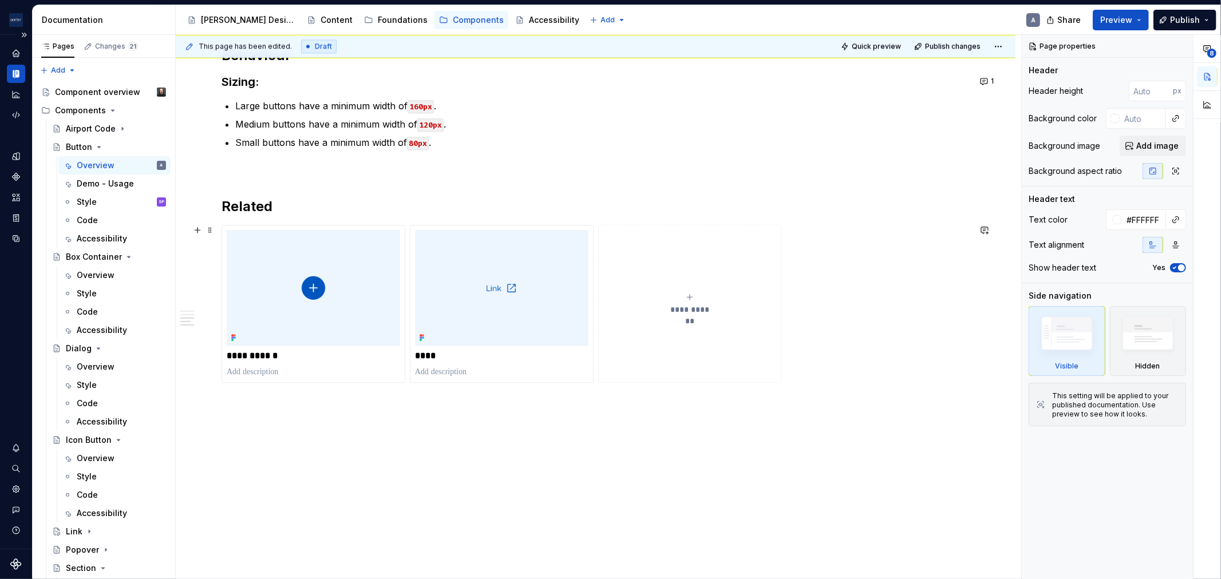
scroll to position [2618, 0]
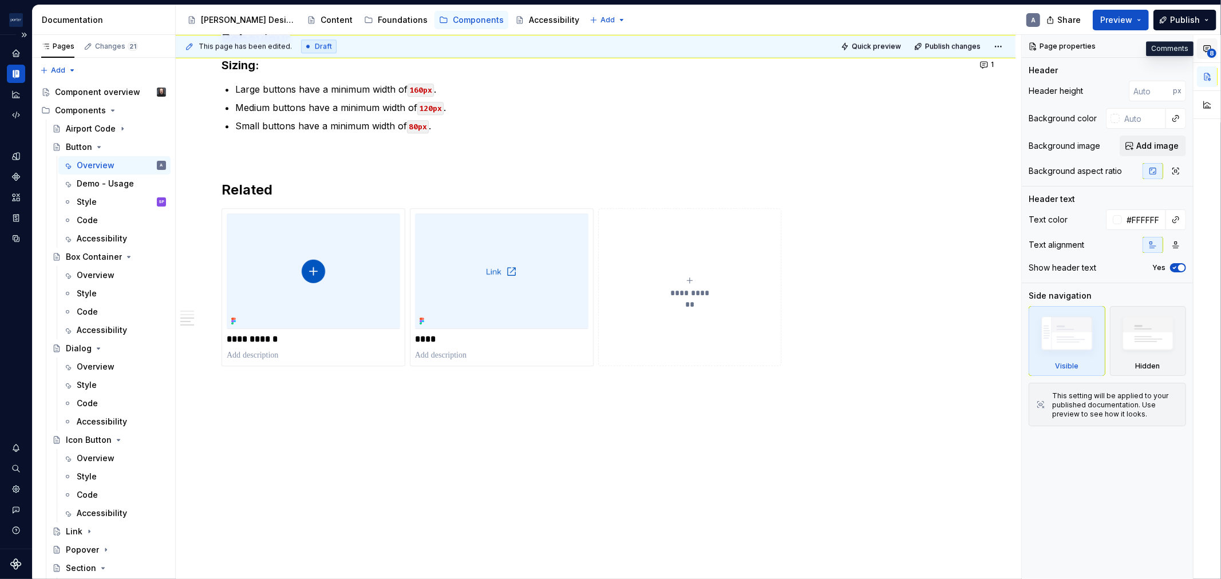
click at [1202, 49] on button "8" at bounding box center [1207, 48] width 21 height 21
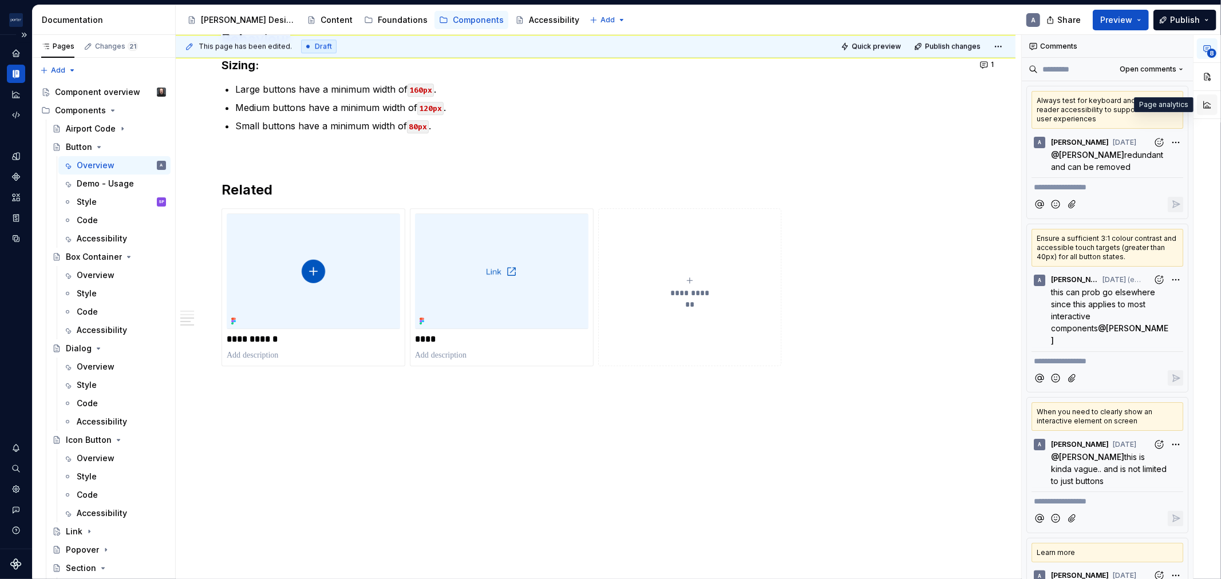
click at [1204, 106] on button "button" at bounding box center [1207, 104] width 21 height 21
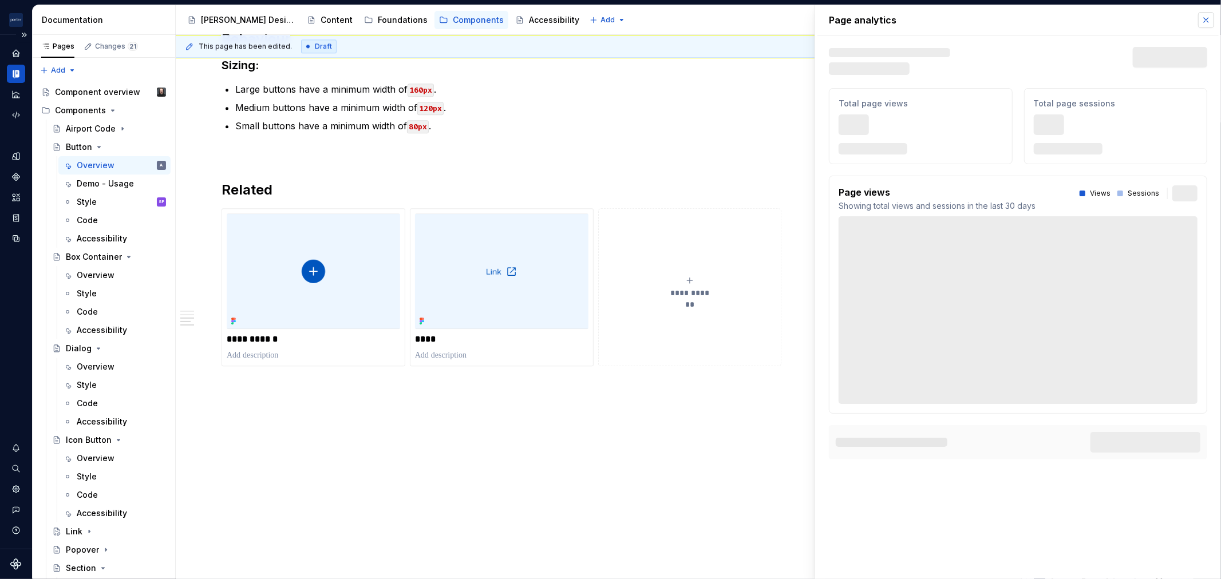
click at [1210, 15] on button "button" at bounding box center [1206, 20] width 16 height 16
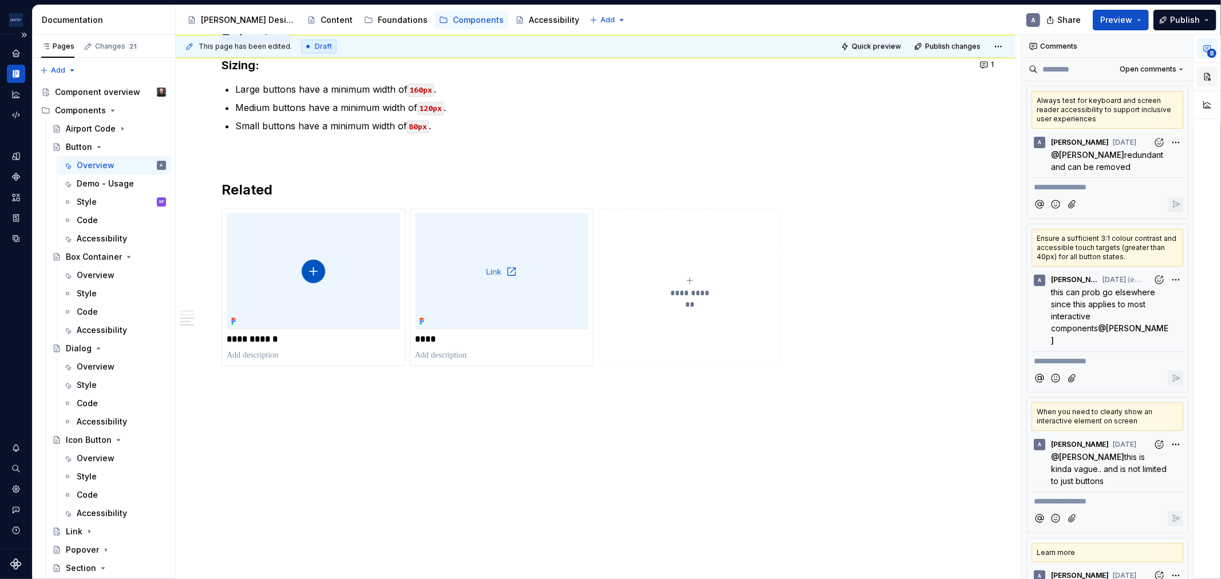
click at [1203, 66] on button "button" at bounding box center [1207, 76] width 21 height 21
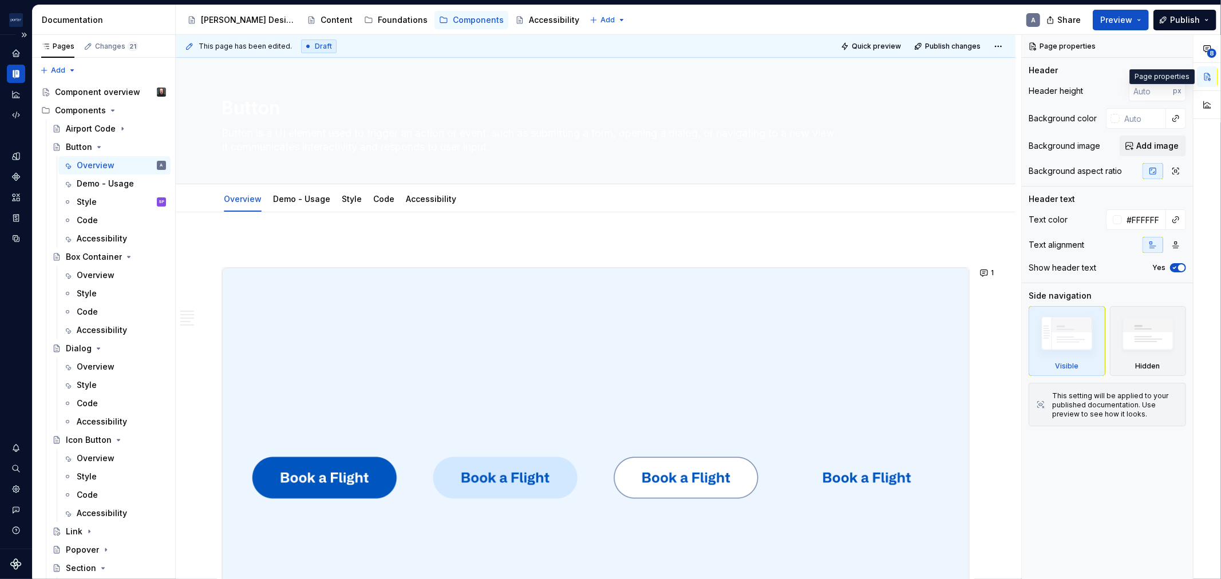
type textarea "*"
